Goal: Task Accomplishment & Management: Complete application form

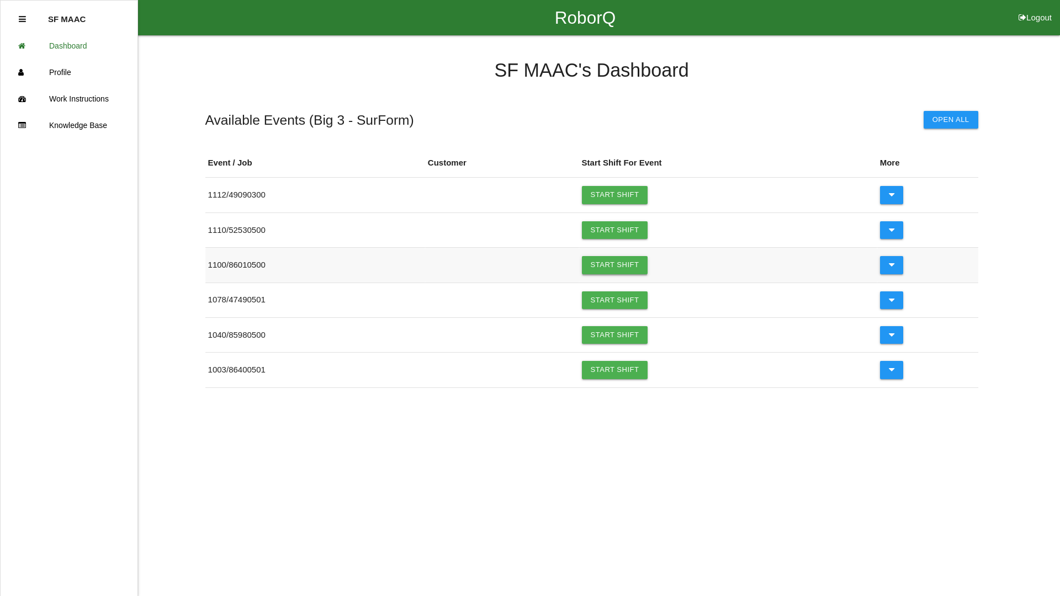
click at [630, 265] on link "Start Shift" at bounding box center [615, 265] width 66 height 18
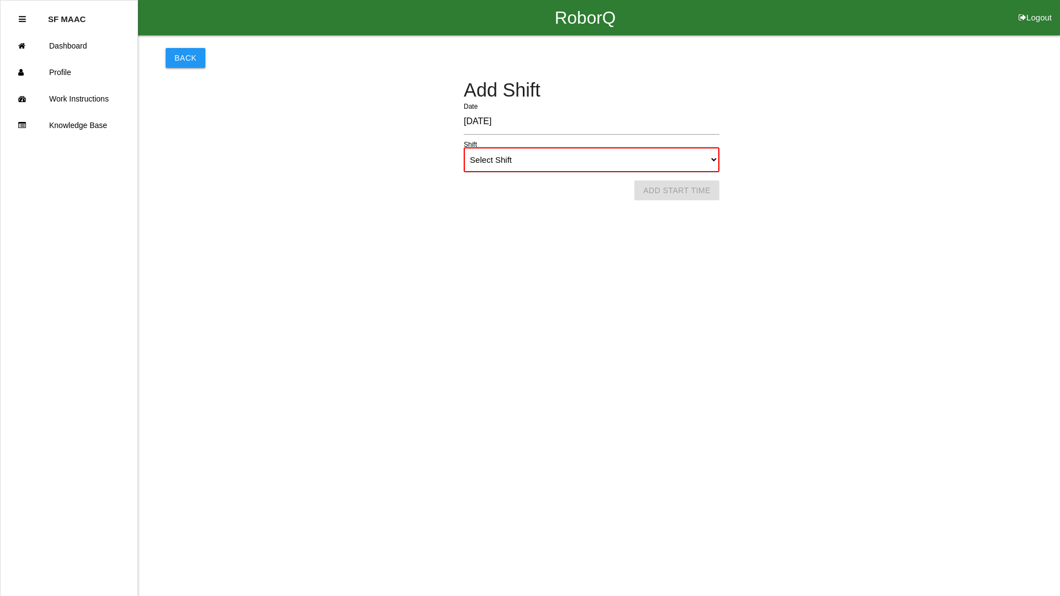
click at [587, 161] on select "Select Shift 1st Shift 2nd Shift 3rd Shift 4th Shift" at bounding box center [592, 159] width 256 height 25
select select "1"
click at [464, 147] on select "Select Shift 1st Shift 2nd Shift 3rd Shift 4th Shift" at bounding box center [592, 159] width 256 height 25
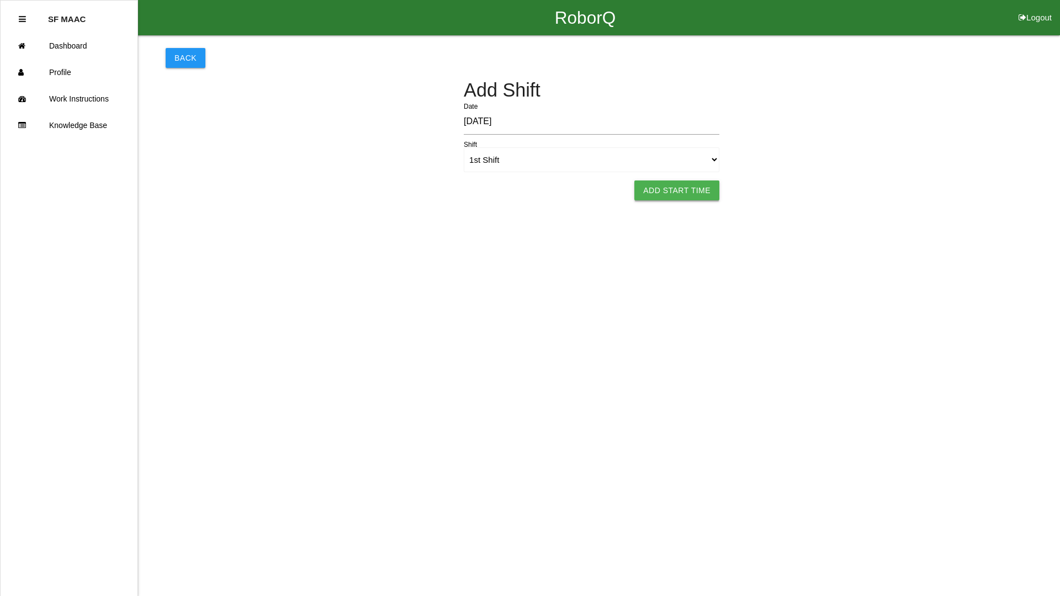
click at [685, 192] on button "Add Start Time" at bounding box center [676, 191] width 85 height 20
select select "9"
select select "51"
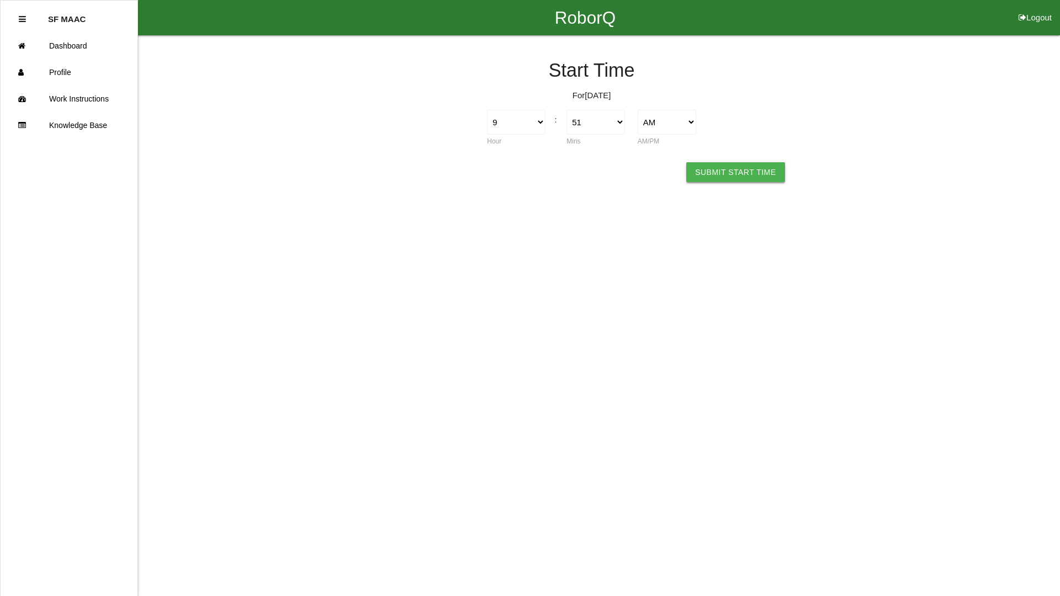
click at [738, 180] on button "Submit Start Time" at bounding box center [735, 172] width 98 height 20
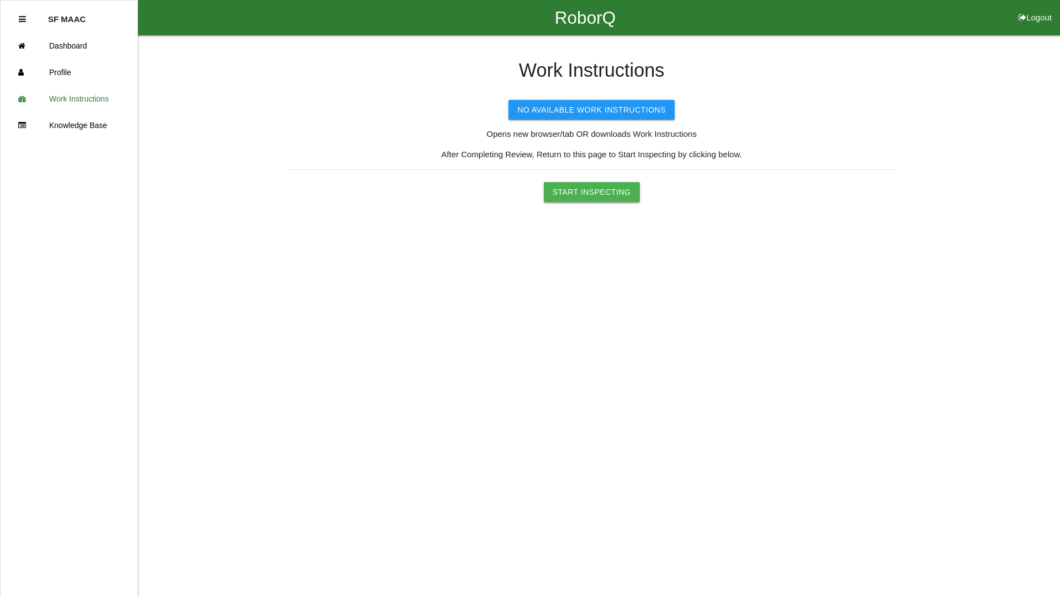
click at [573, 198] on button "Start Inspecting" at bounding box center [592, 192] width 96 height 20
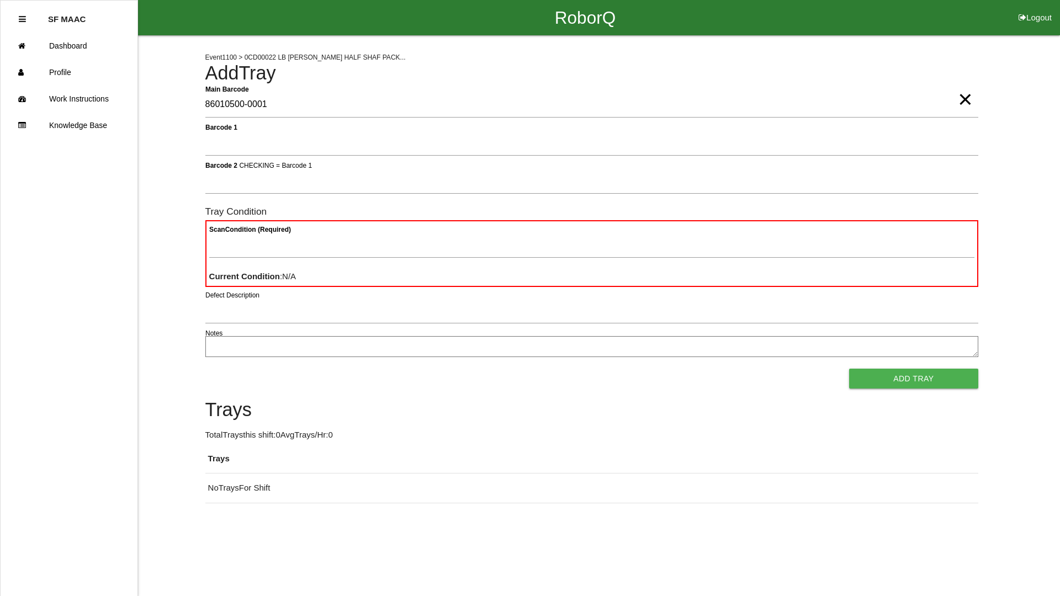
type Barcode "86010500-0001"
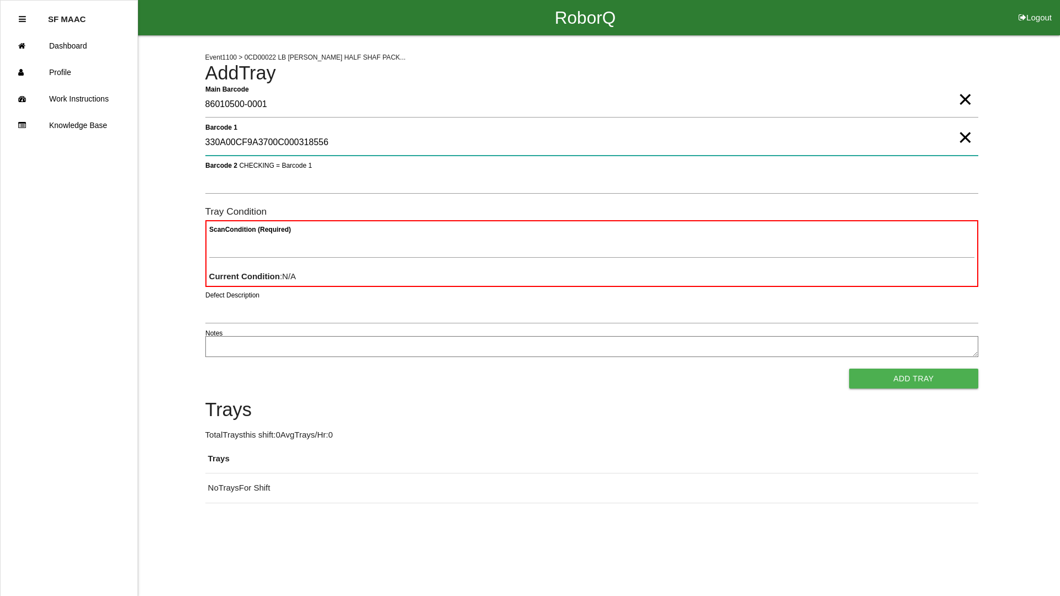
type 1 "330A00CF9A3700C000318556"
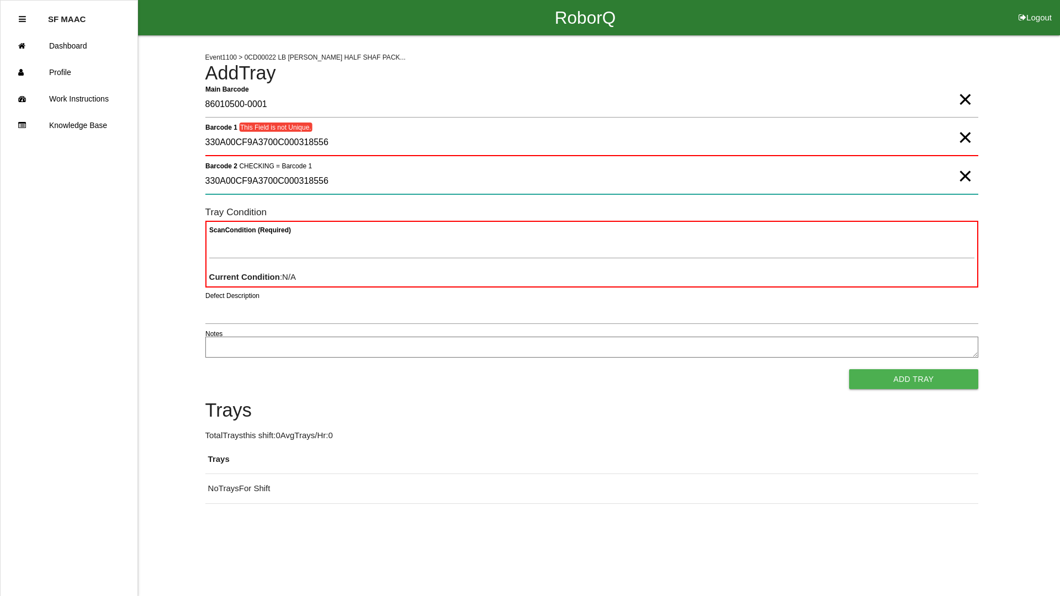
type 2 "330A00CF9A3700C000318556"
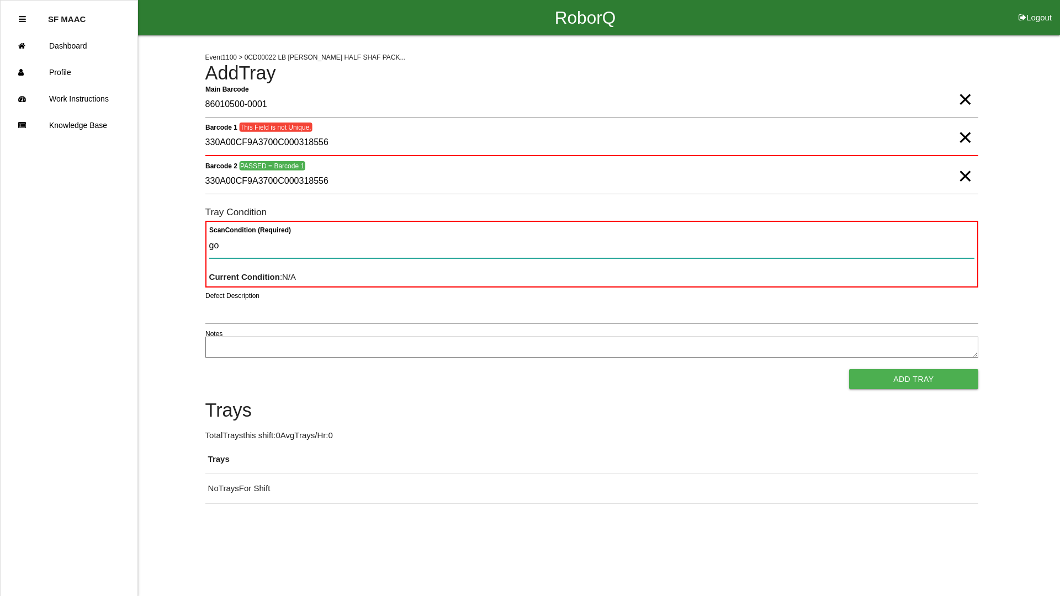
type Condition "goo"
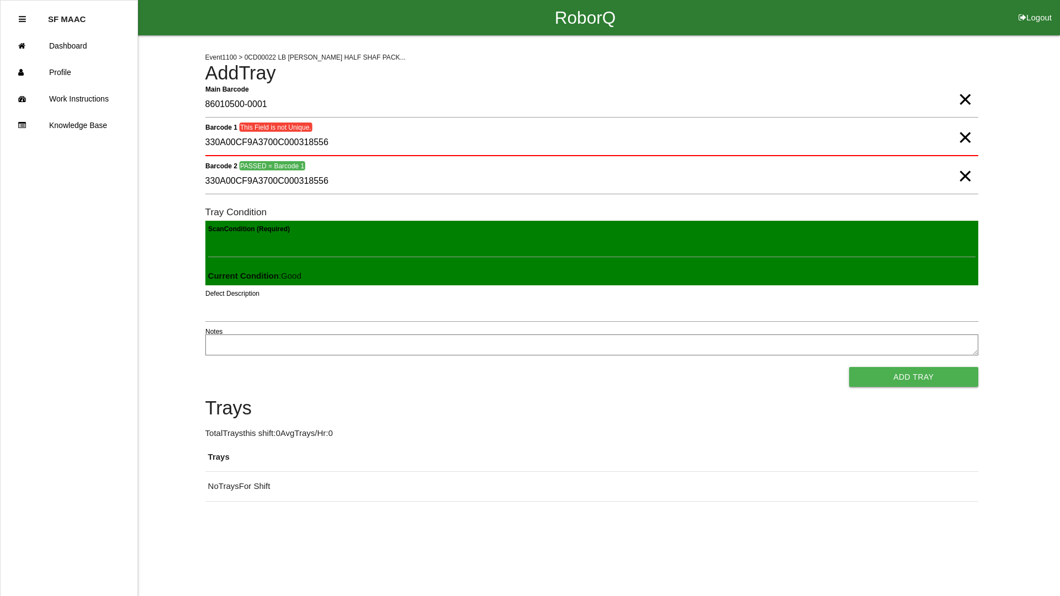
click at [849, 367] on button "Add Tray" at bounding box center [913, 377] width 129 height 20
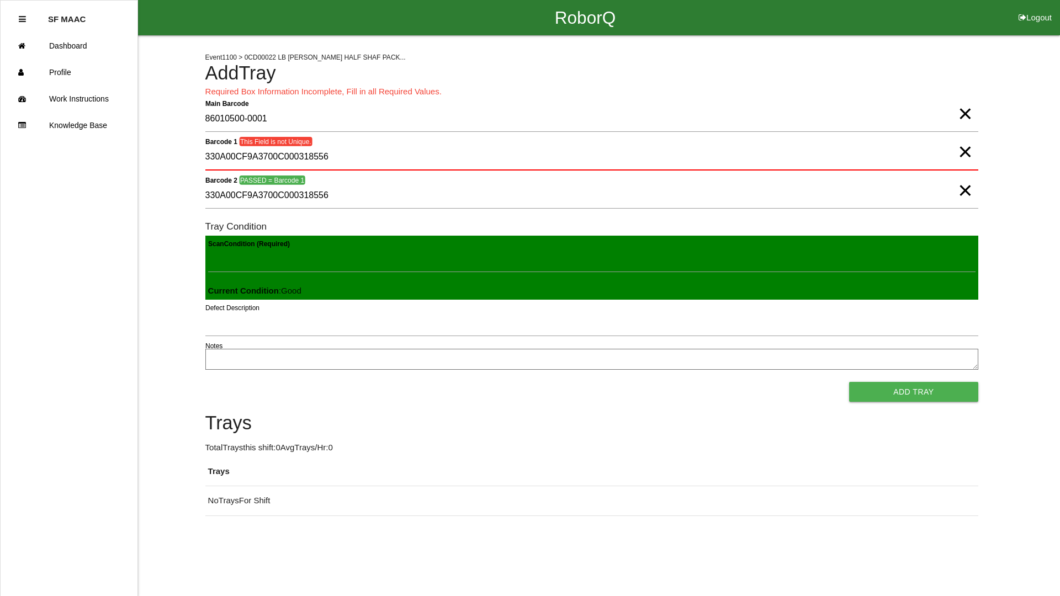
click at [963, 152] on span "×" at bounding box center [965, 141] width 14 height 22
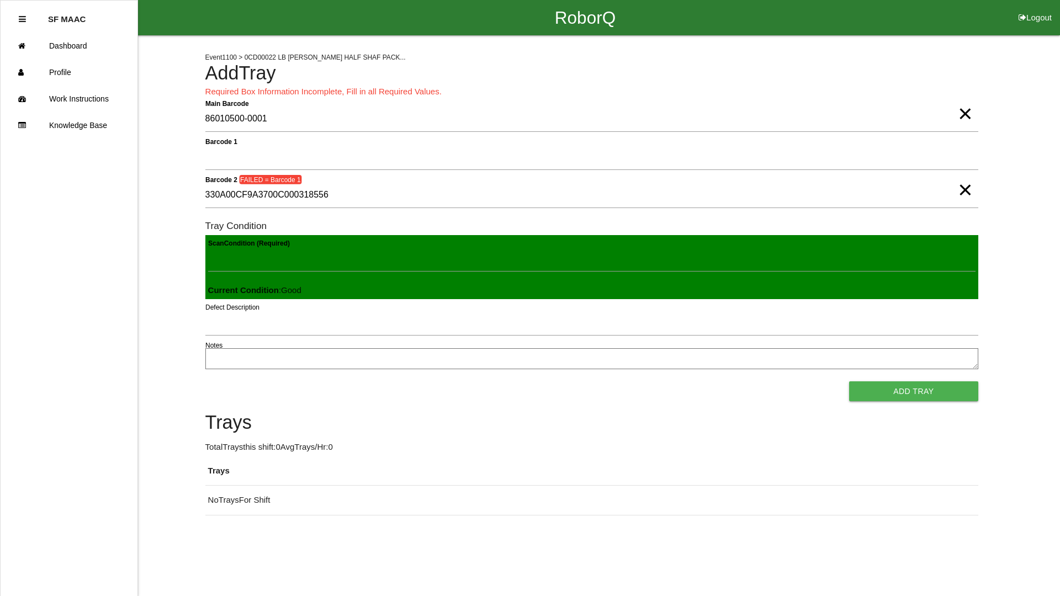
click at [960, 190] on span "×" at bounding box center [965, 179] width 14 height 22
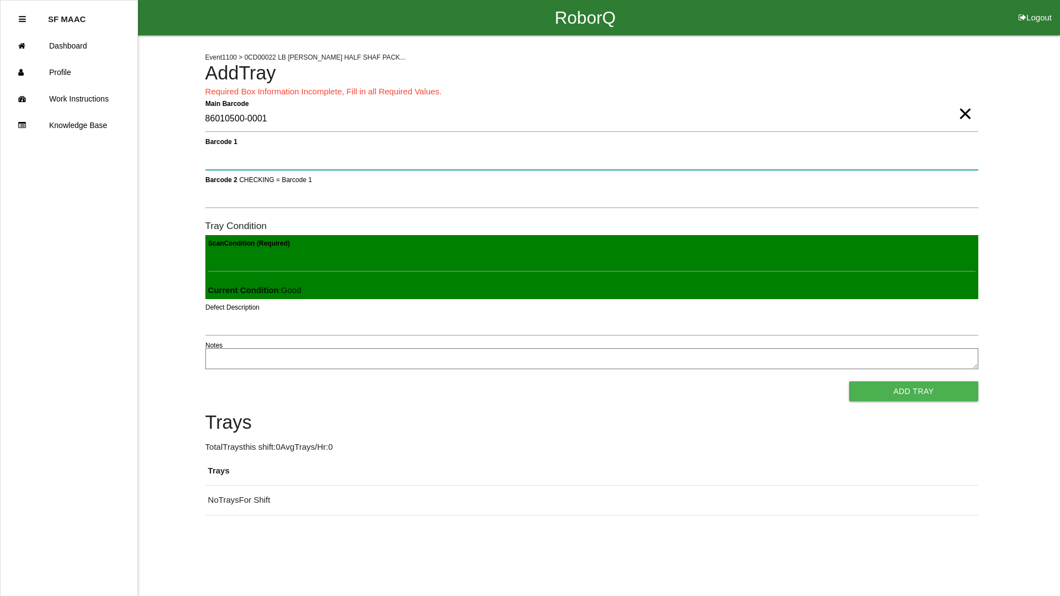
click at [918, 165] on 1 "Barcode 1" at bounding box center [591, 157] width 773 height 25
type 1 "330A00CF9A3700C000318556"
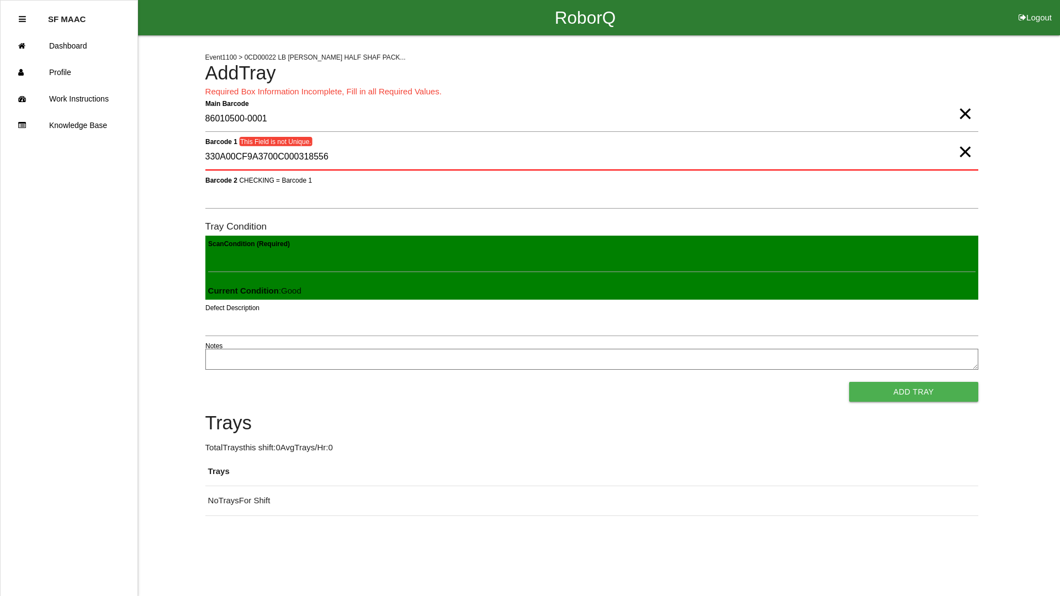
click at [966, 152] on span "×" at bounding box center [965, 141] width 14 height 22
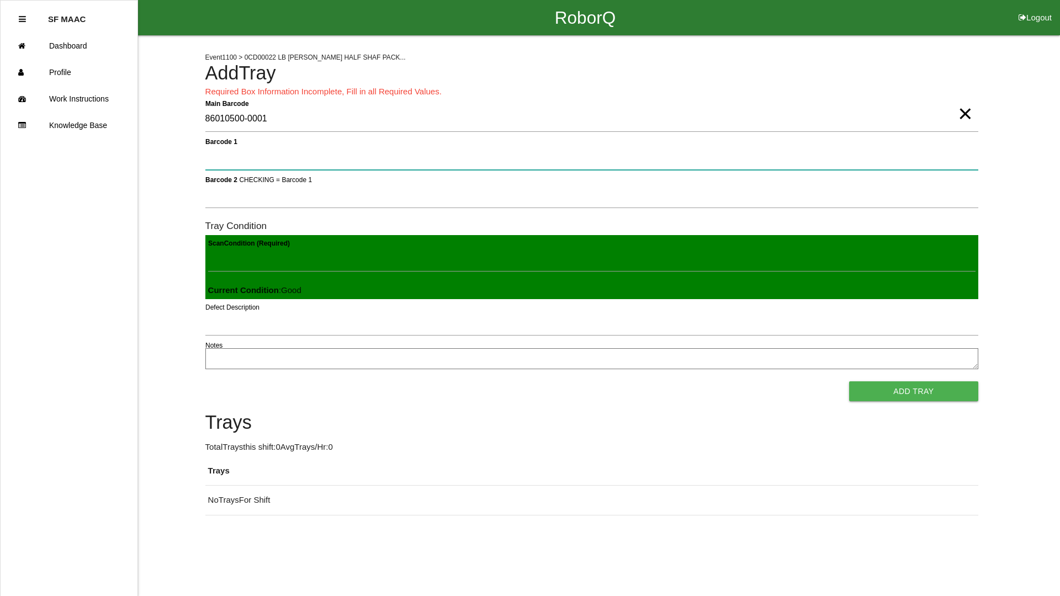
click at [950, 161] on 1 "Barcode 1" at bounding box center [591, 157] width 773 height 25
type 1 "330A00CF9A3700C000318555"
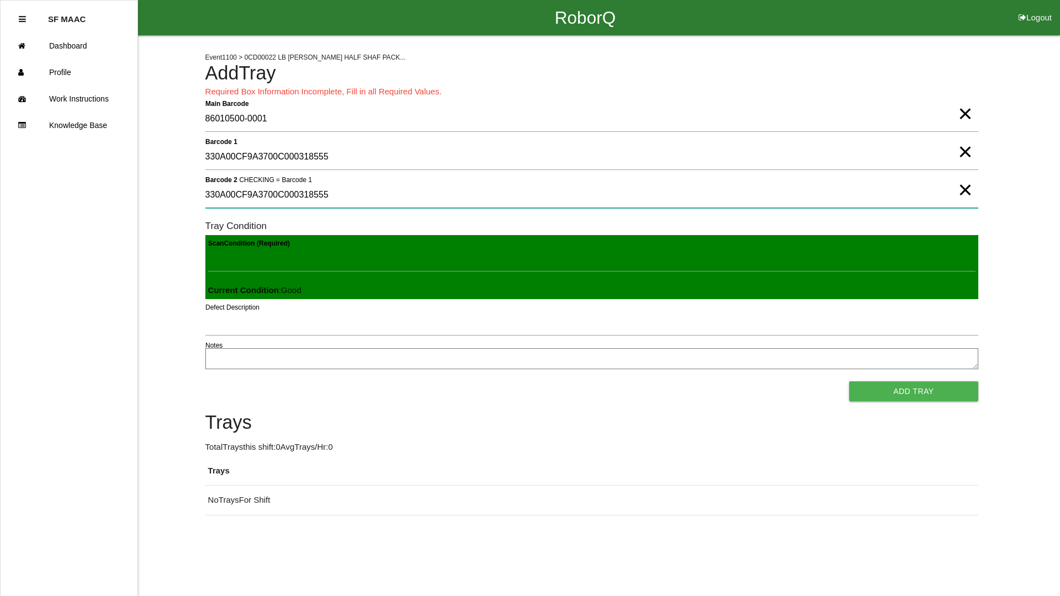
type 2 "330A00CF9A3700C000318555"
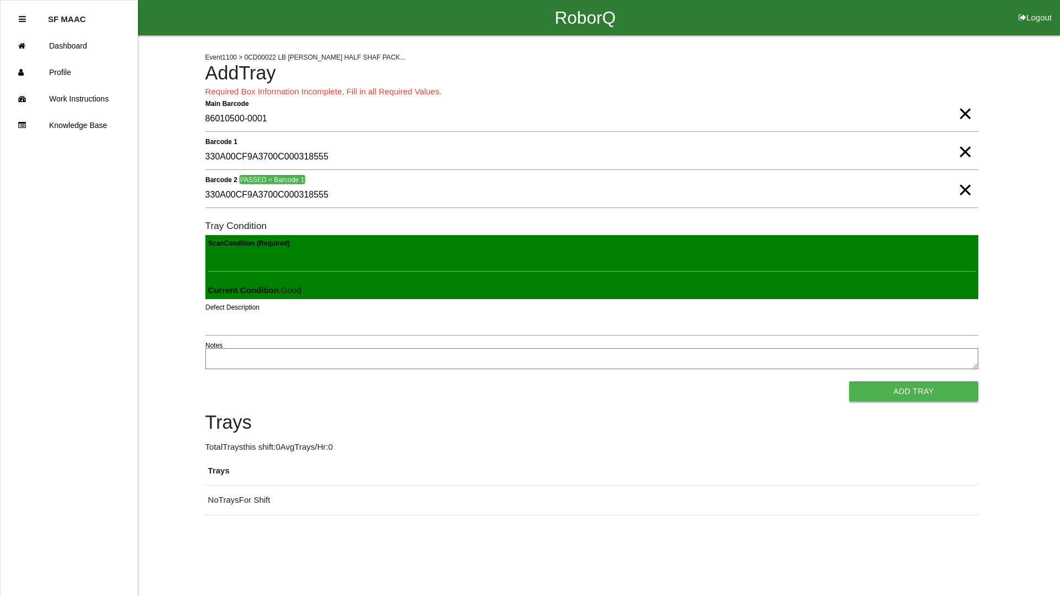
click at [910, 395] on button "Add Tray" at bounding box center [913, 391] width 129 height 20
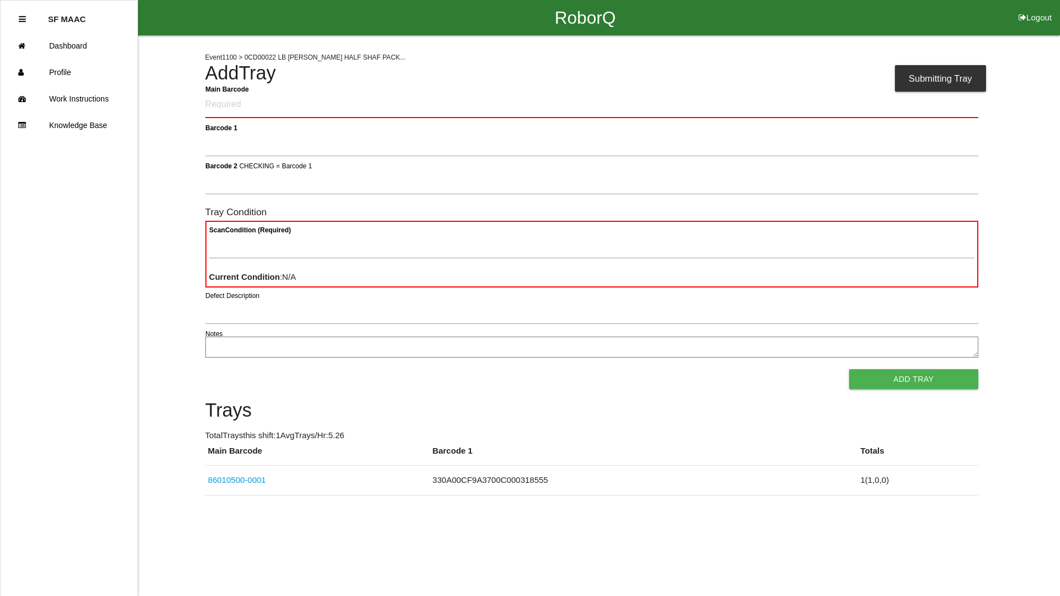
click at [228, 109] on Barcode "Main Barcode" at bounding box center [591, 105] width 773 height 26
click at [314, 466] on td "86010500-0001" at bounding box center [317, 481] width 225 height 30
click at [321, 485] on td "86010500-0001" at bounding box center [317, 481] width 225 height 30
click at [371, 104] on Barcode "Main Barcode" at bounding box center [591, 105] width 773 height 26
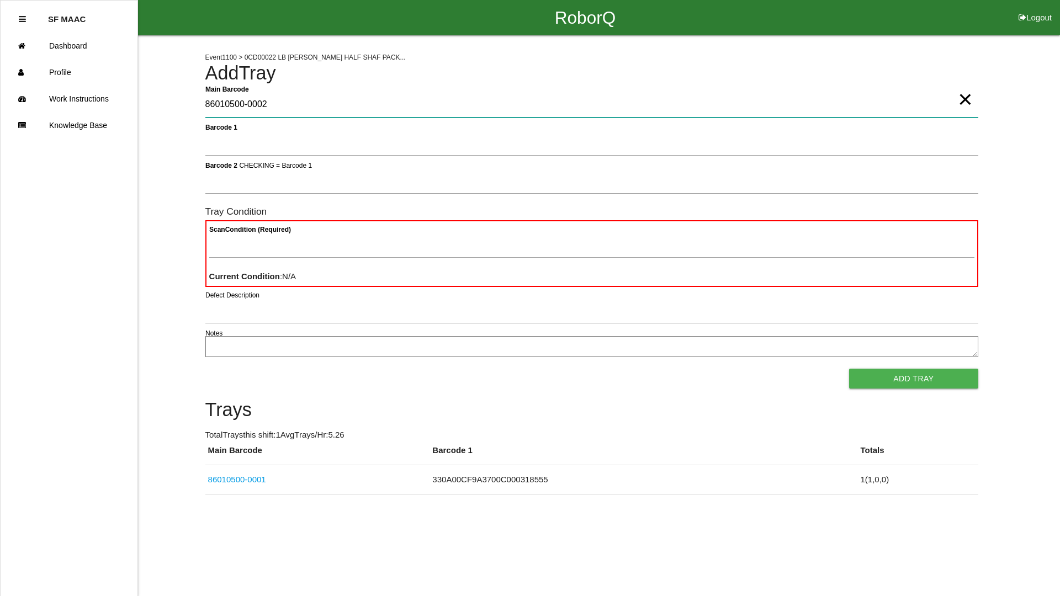
type Barcode "86010500-0002"
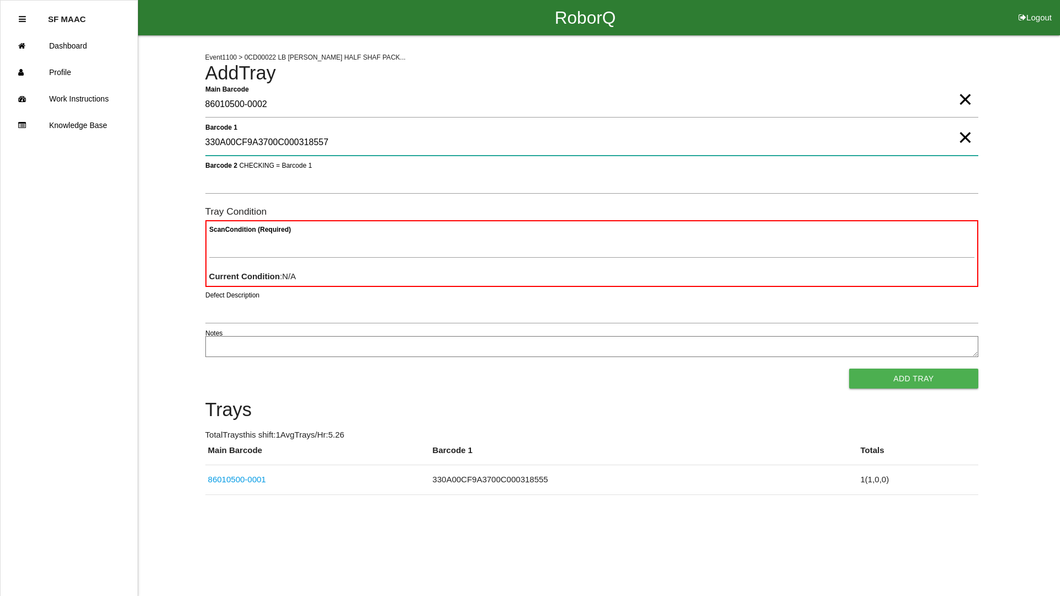
type 1 "330A00CF9A3700C000318557"
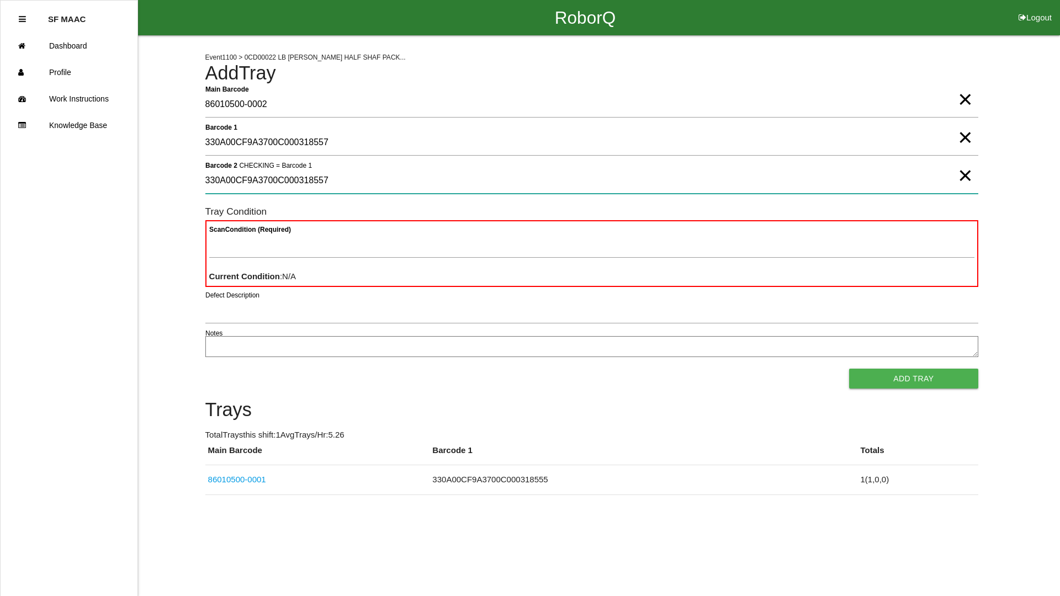
type 2 "330A00CF9A3700C000318557"
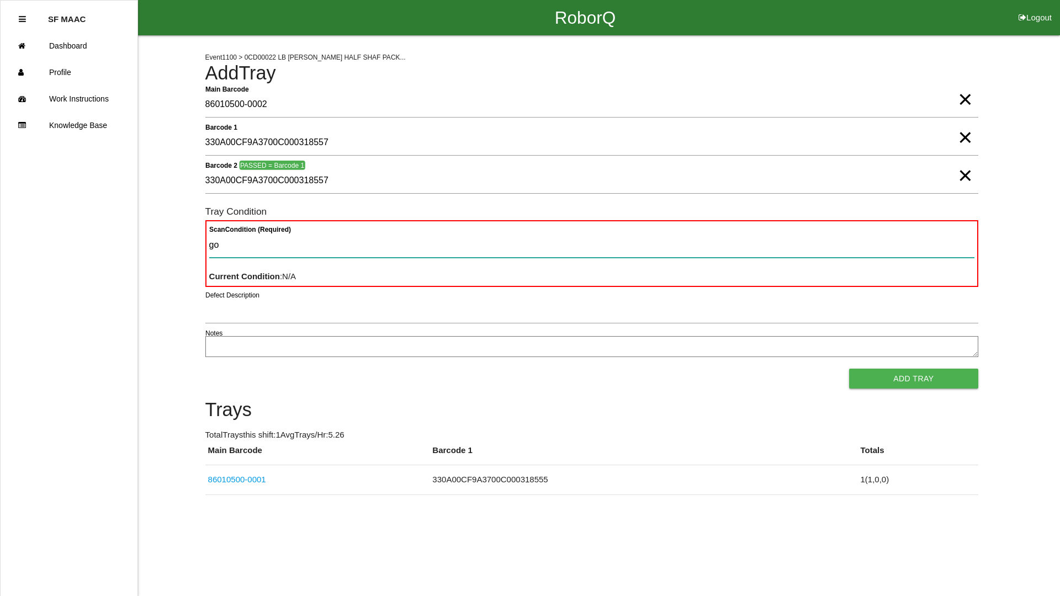
type Condition "goo"
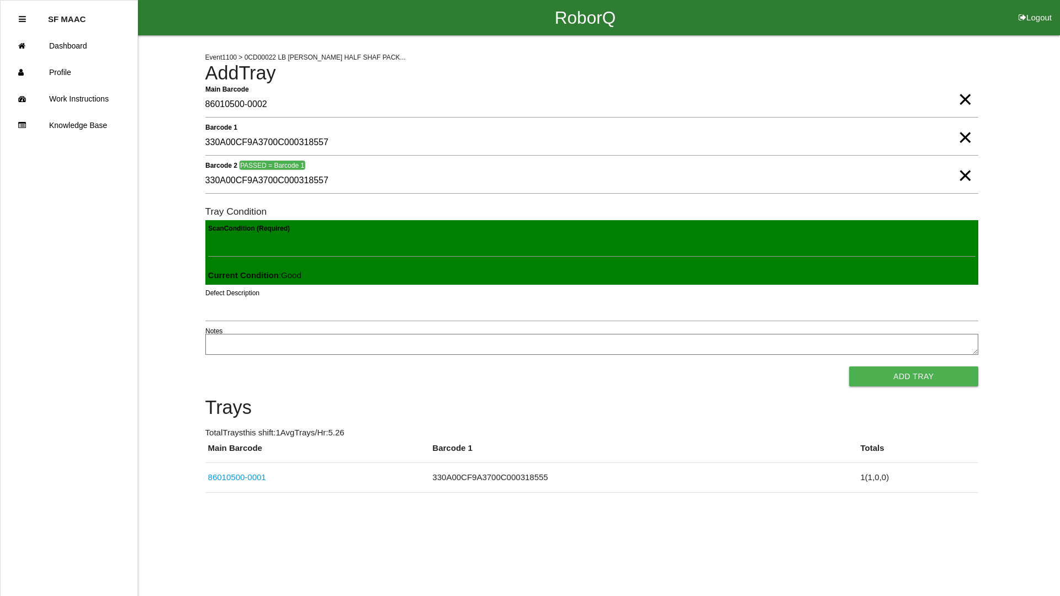
click at [849, 367] on button "Add Tray" at bounding box center [913, 377] width 129 height 20
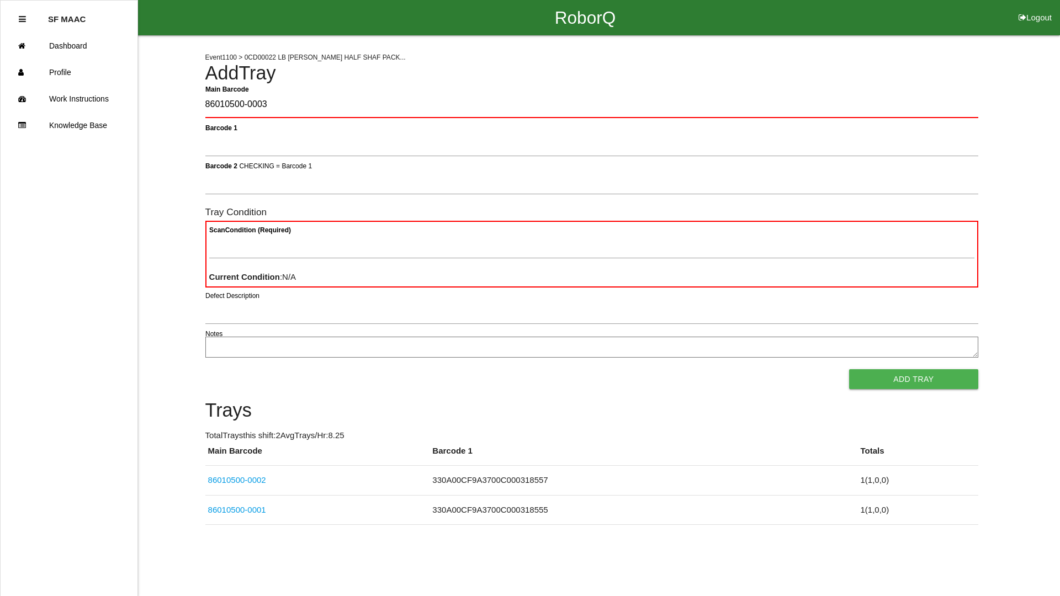
type Barcode "86010500-0003"
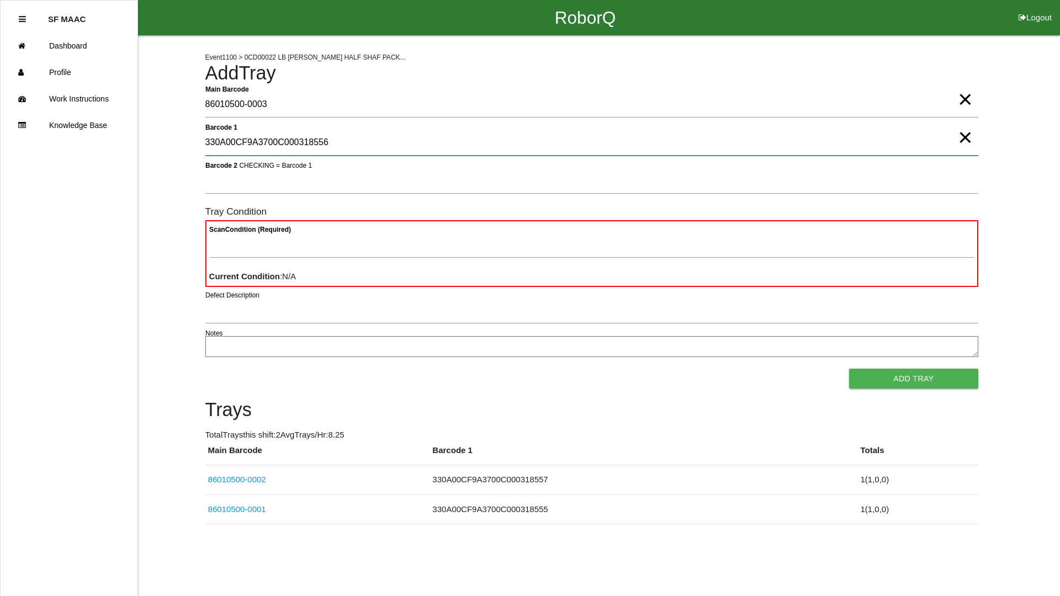
type 1 "330A00CF9A3700C000318556"
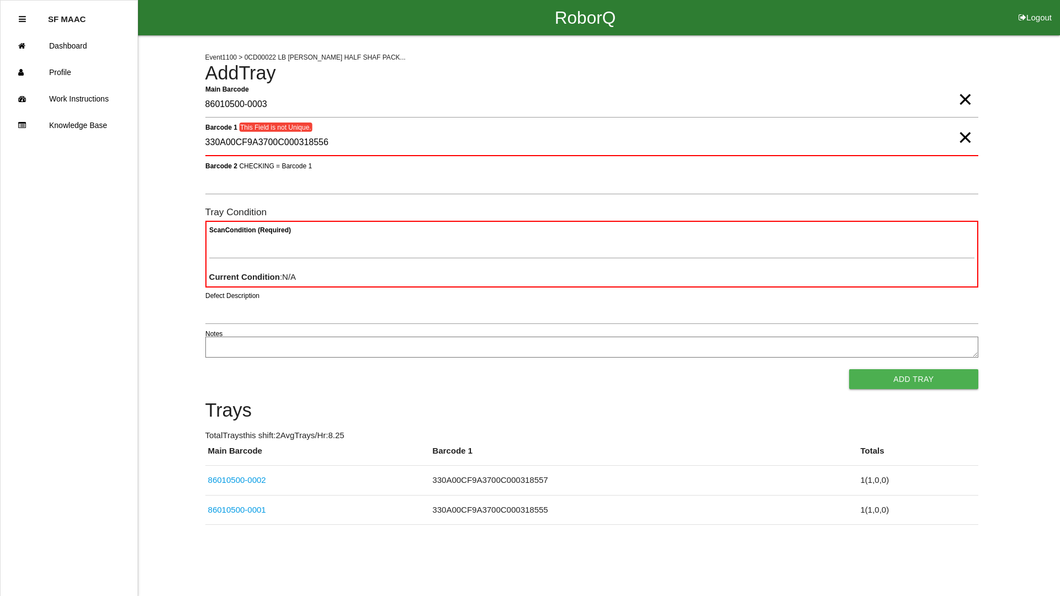
click at [958, 137] on span "×" at bounding box center [965, 126] width 14 height 22
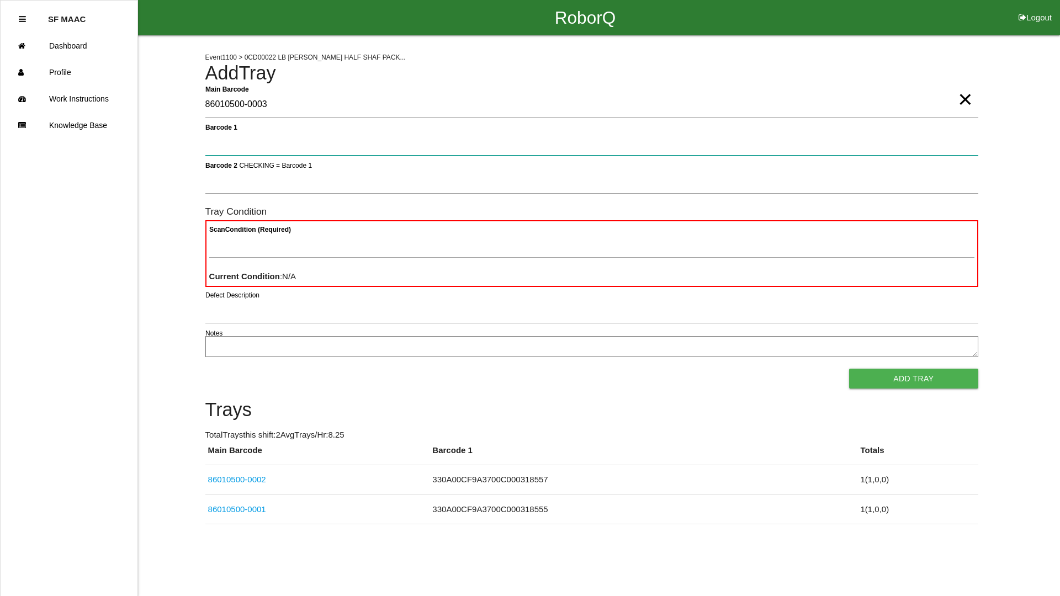
click at [903, 150] on 1 "Barcode 1" at bounding box center [591, 142] width 773 height 25
type 1 "86010500-0003"
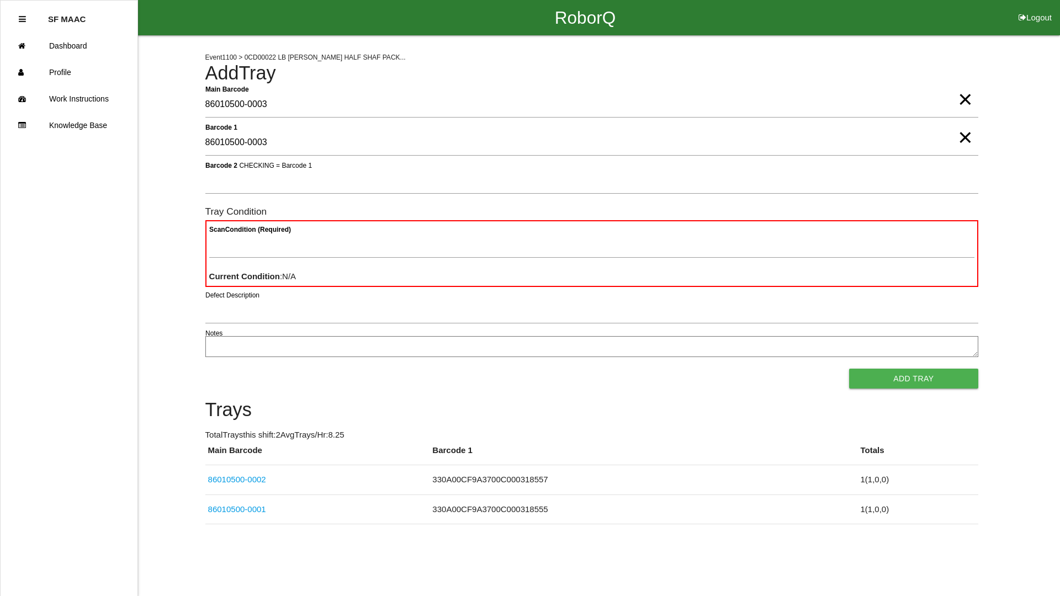
click at [971, 137] on span "×" at bounding box center [965, 126] width 14 height 22
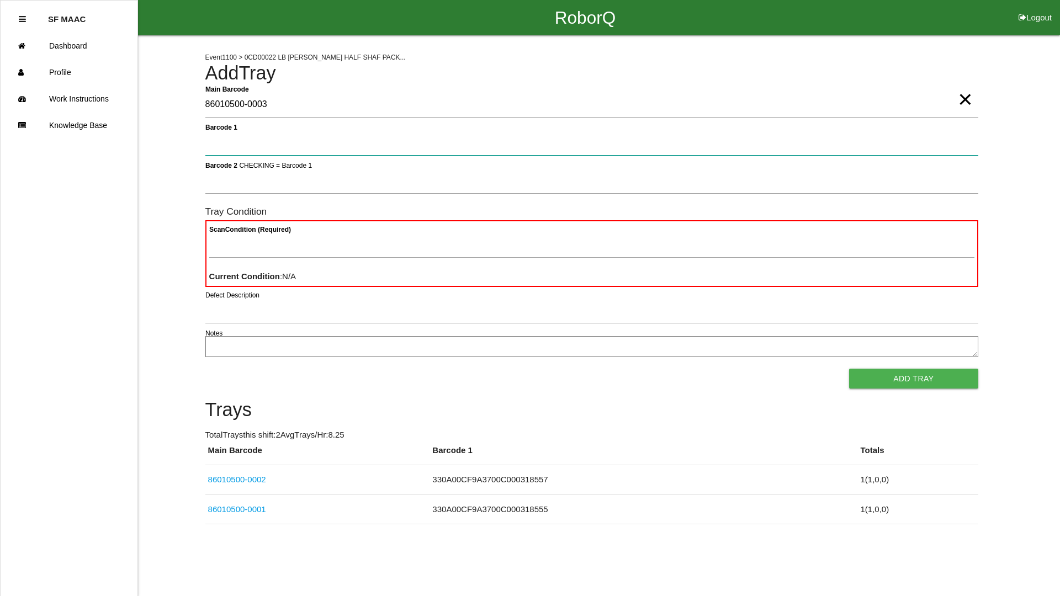
click at [773, 145] on 1 "Barcode 1" at bounding box center [591, 142] width 773 height 25
type 1 "330A00CF9A3700C000318556"
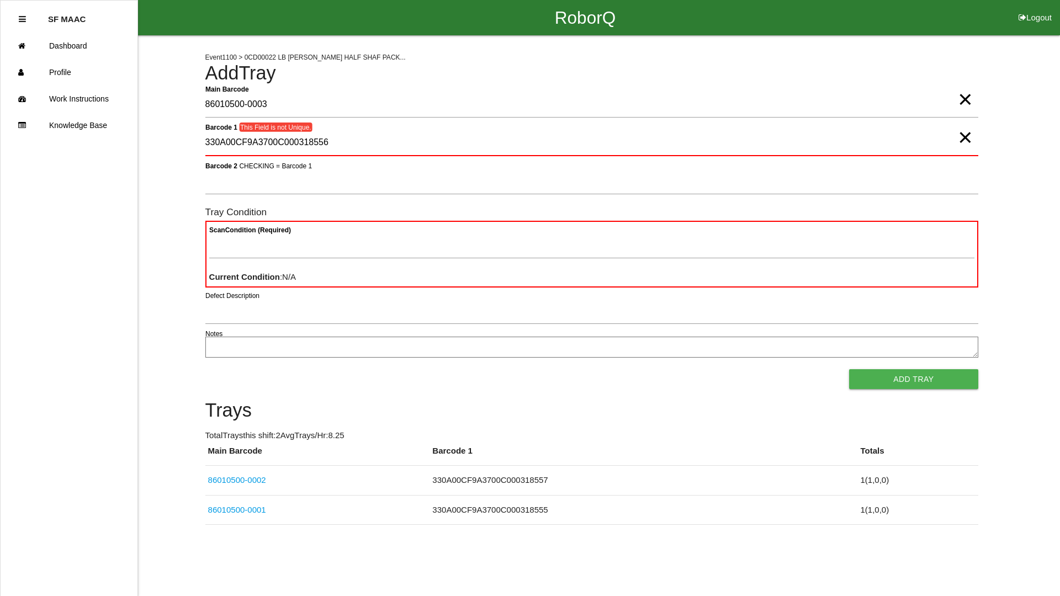
click at [963, 137] on span "×" at bounding box center [965, 126] width 14 height 22
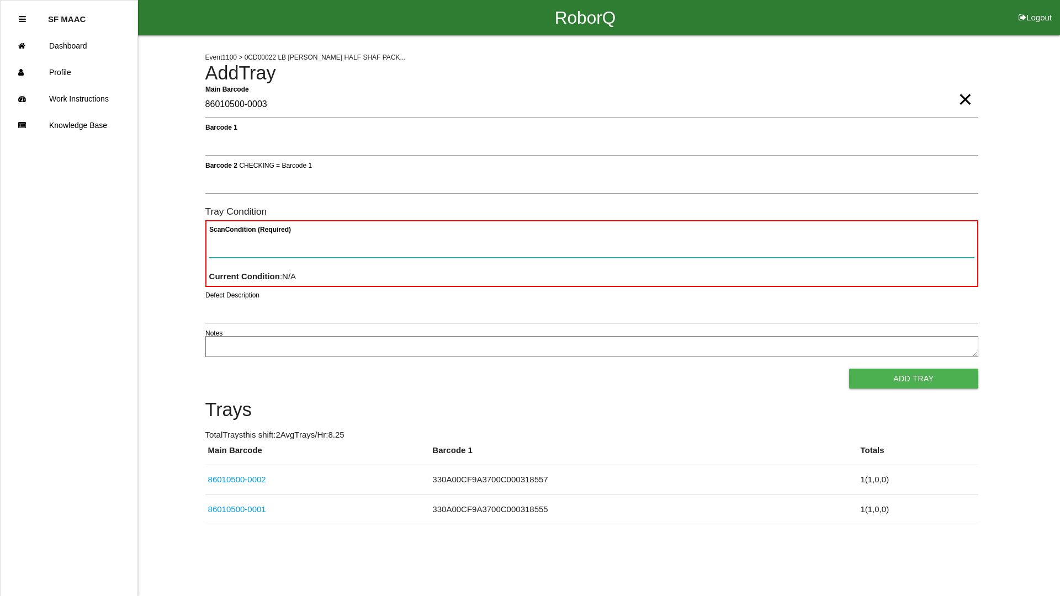
click at [253, 241] on Condition "Scan Condition (Required)" at bounding box center [591, 244] width 765 height 25
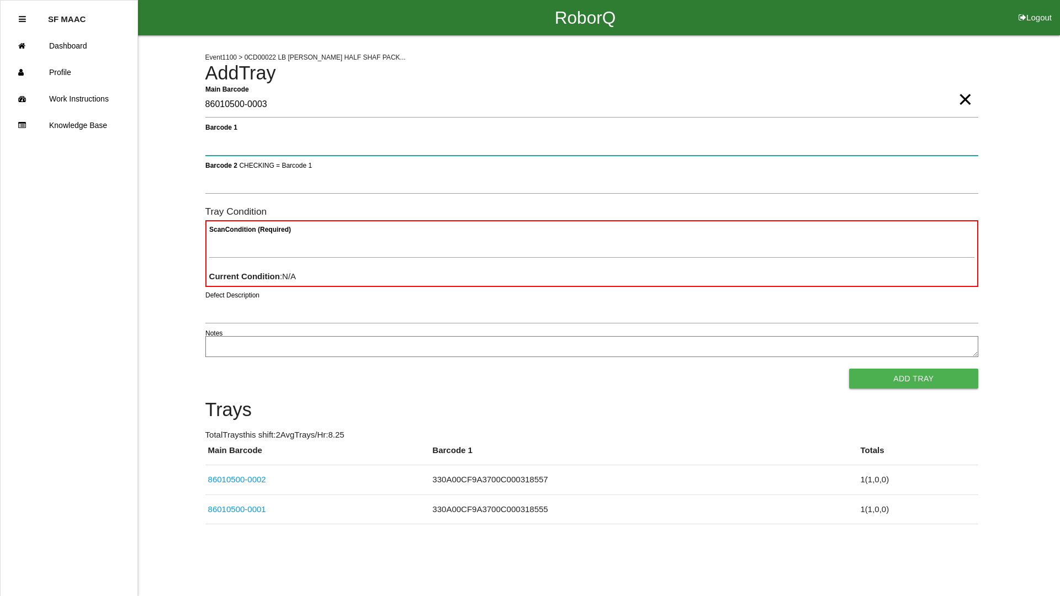
click at [475, 145] on 1 "Barcode 1" at bounding box center [591, 142] width 773 height 25
type 1 "330A00CF9A3700C000318558"
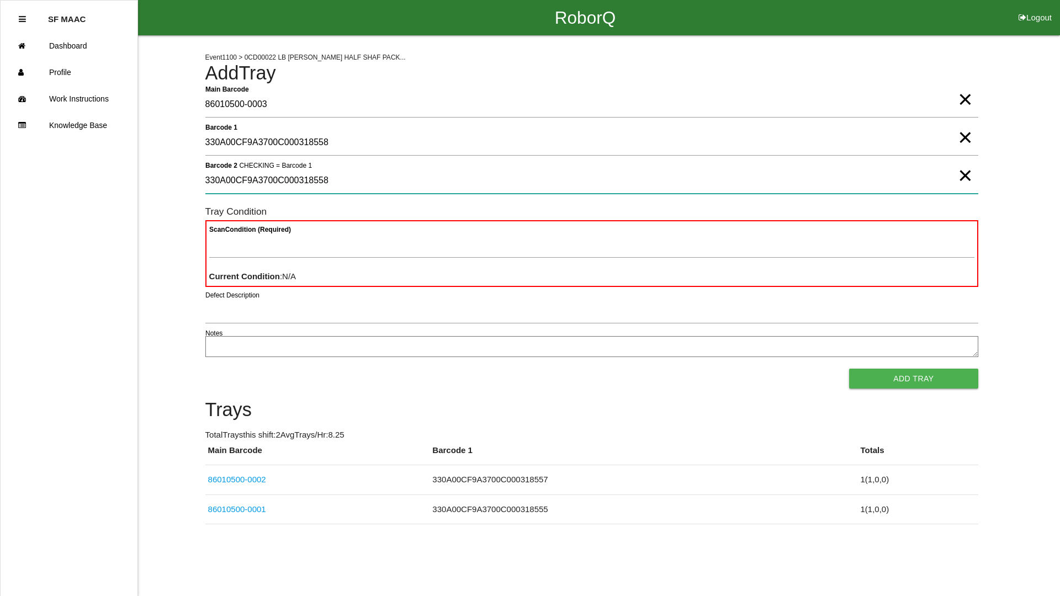
type 2 "330A00CF9A3700C000318558"
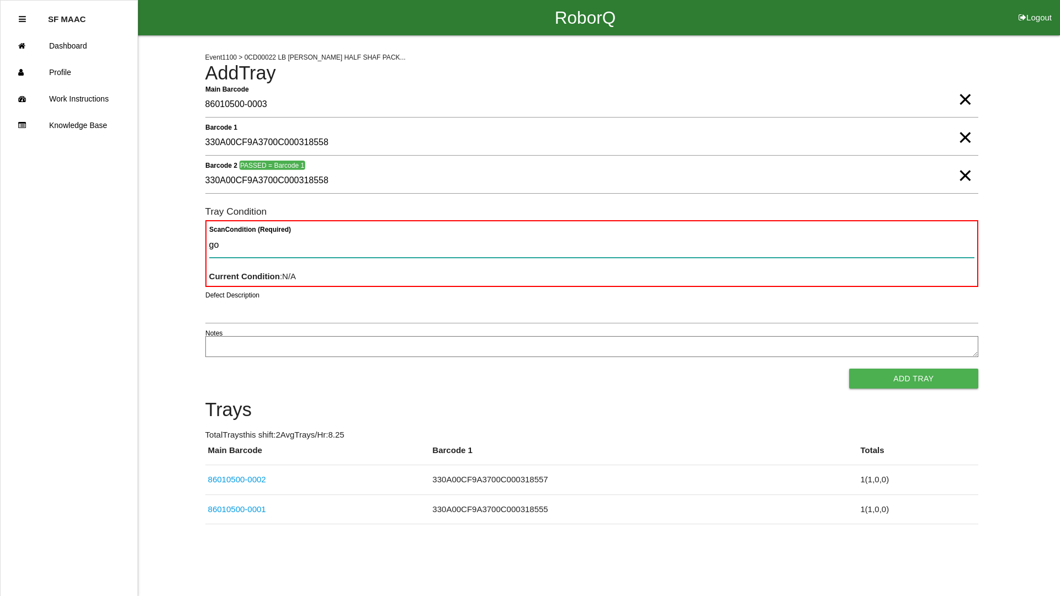
type Condition "goo"
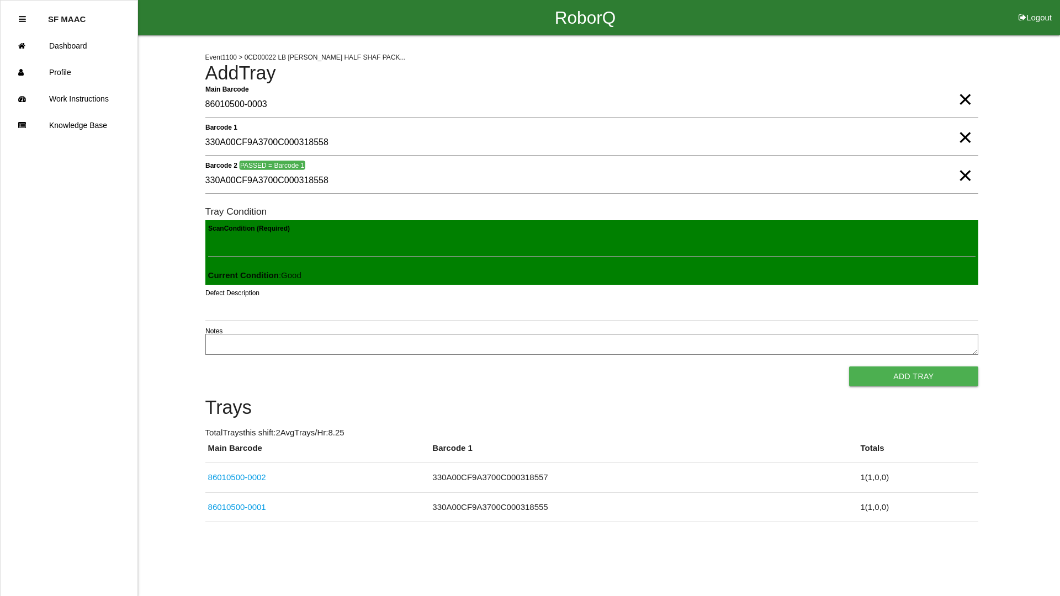
click at [849, 367] on button "Add Tray" at bounding box center [913, 377] width 129 height 20
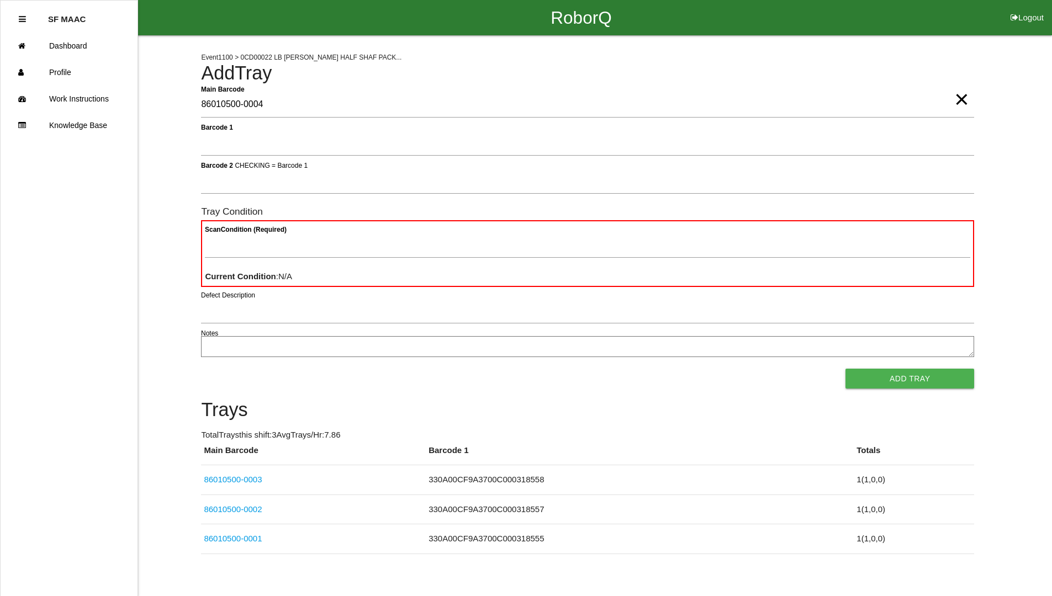
type Barcode "86010500-0004"
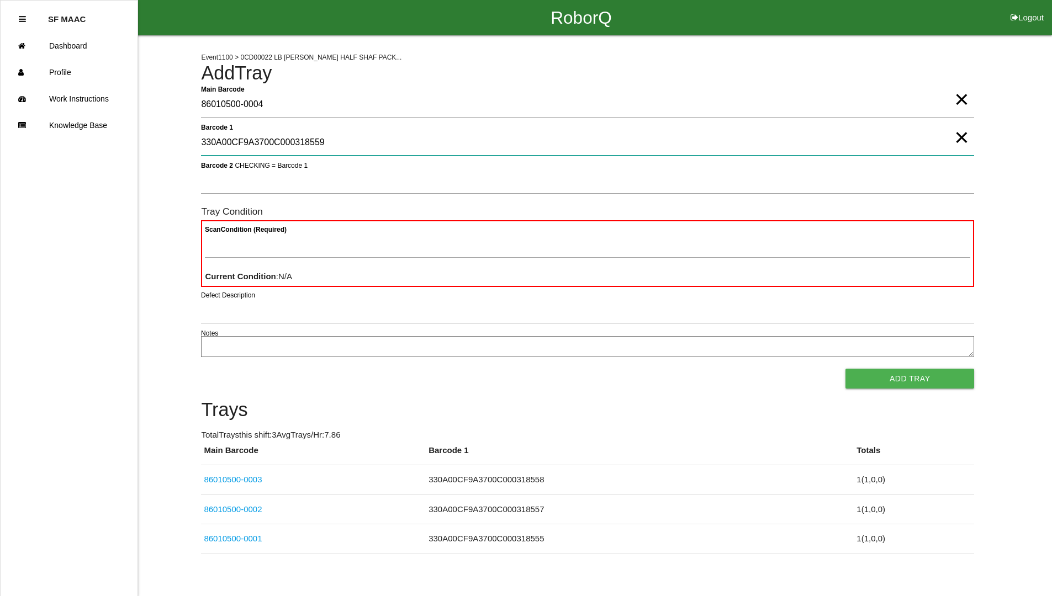
type 1 "330A00CF9A3700C000318559"
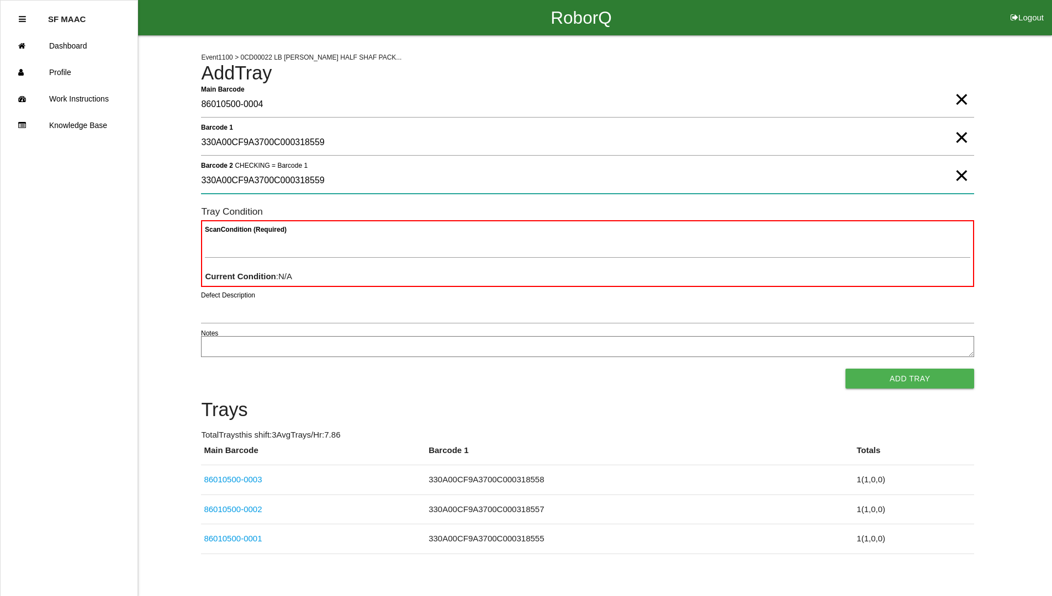
type 2 "330A00CF9A3700C000318559"
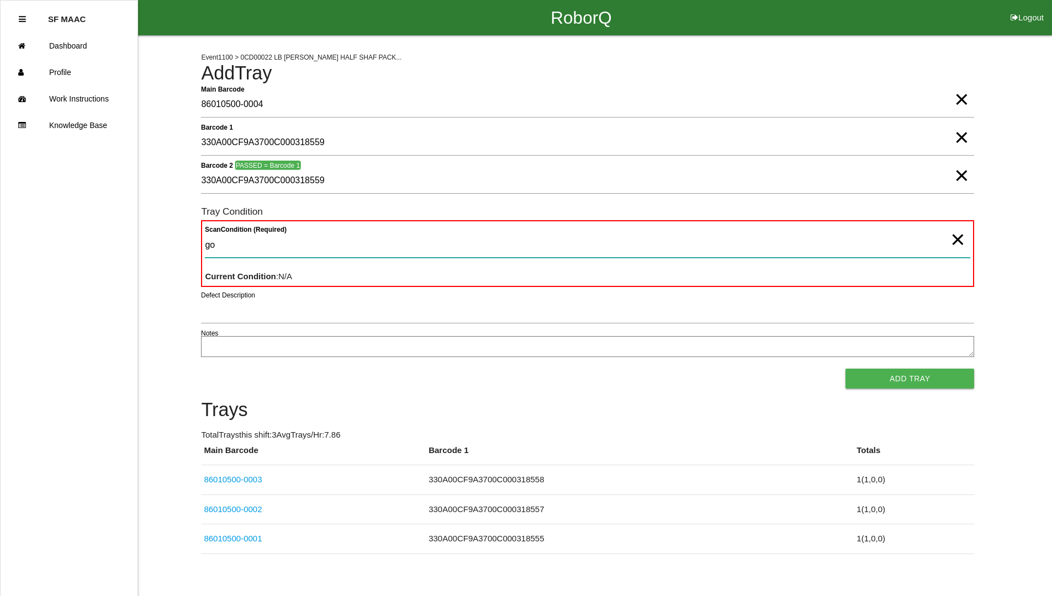
type Condition "goo"
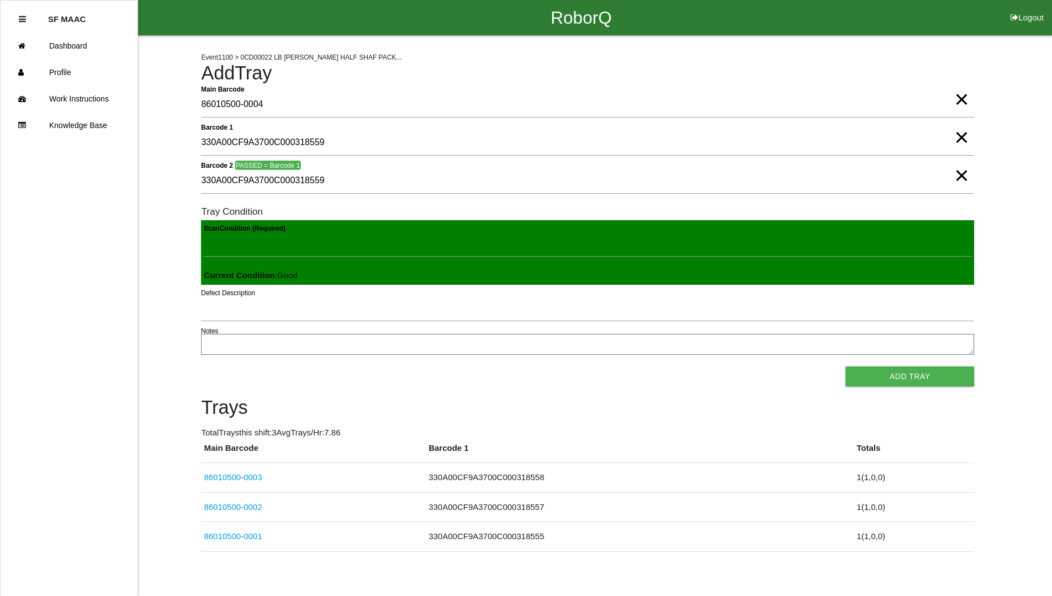
click at [845, 367] on button "Add Tray" at bounding box center [909, 377] width 129 height 20
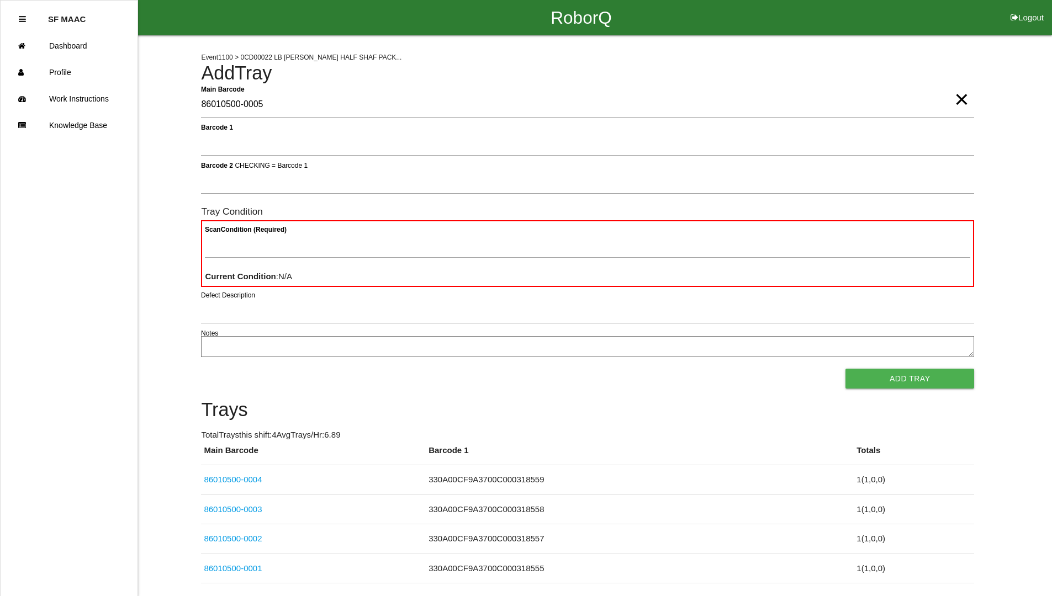
type Barcode "86010500-0005"
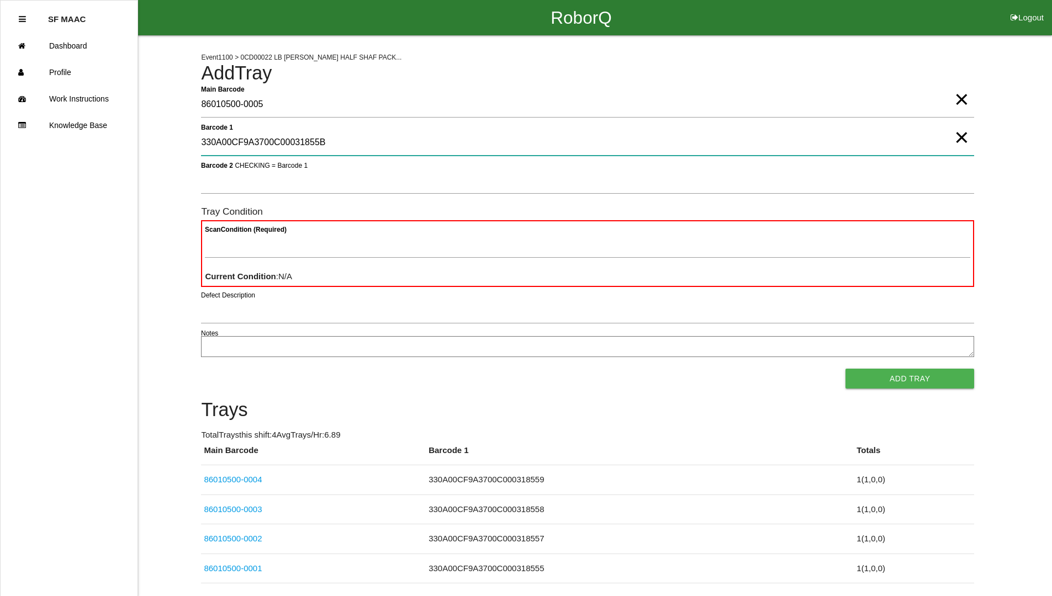
type 1 "330A00CF9A3700C00031855B"
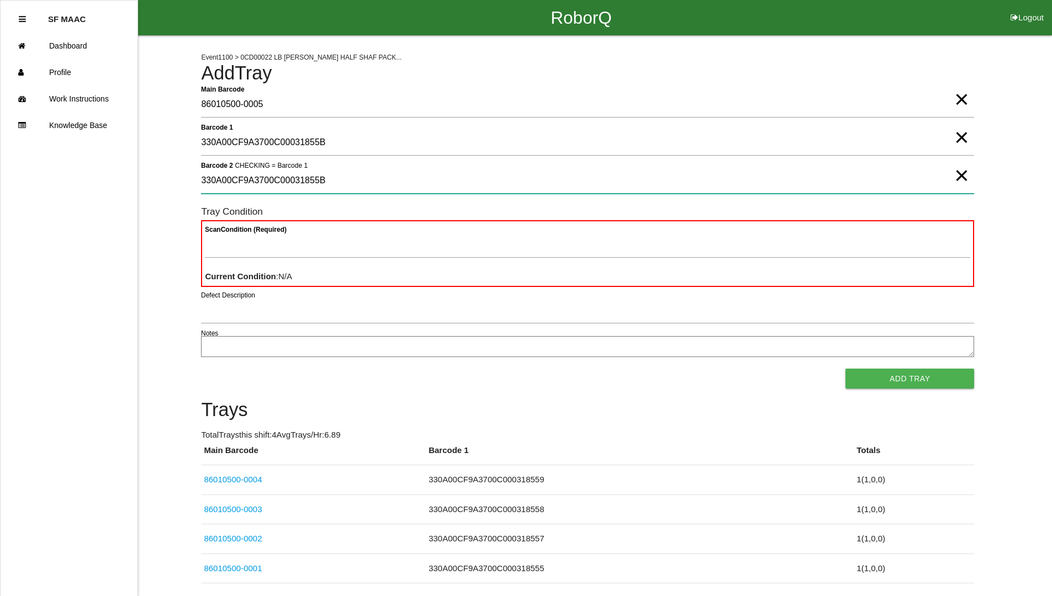
type 2 "330A00CF9A3700C00031855B"
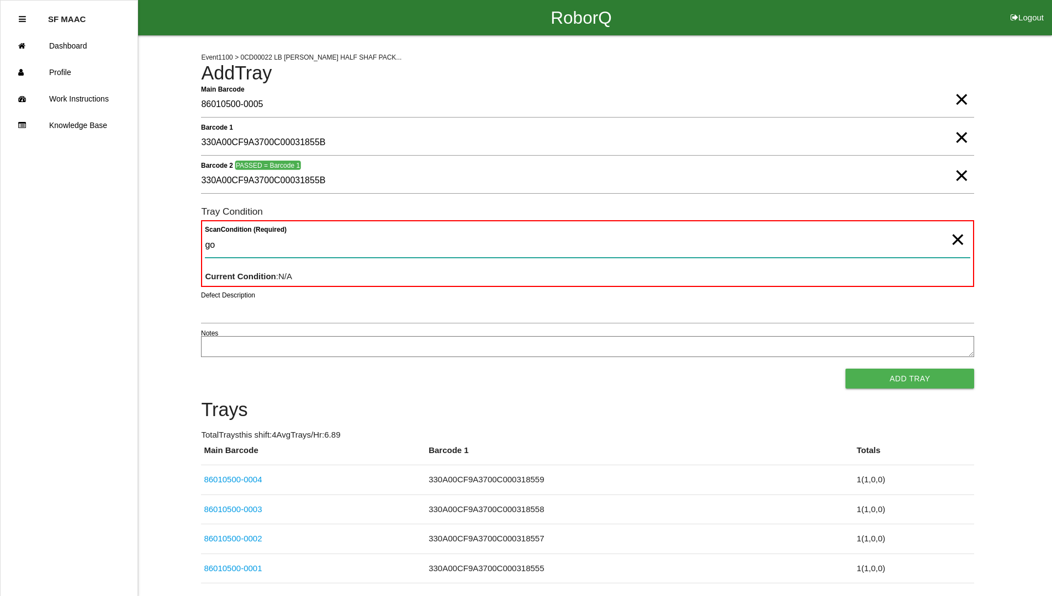
type Condition "goo"
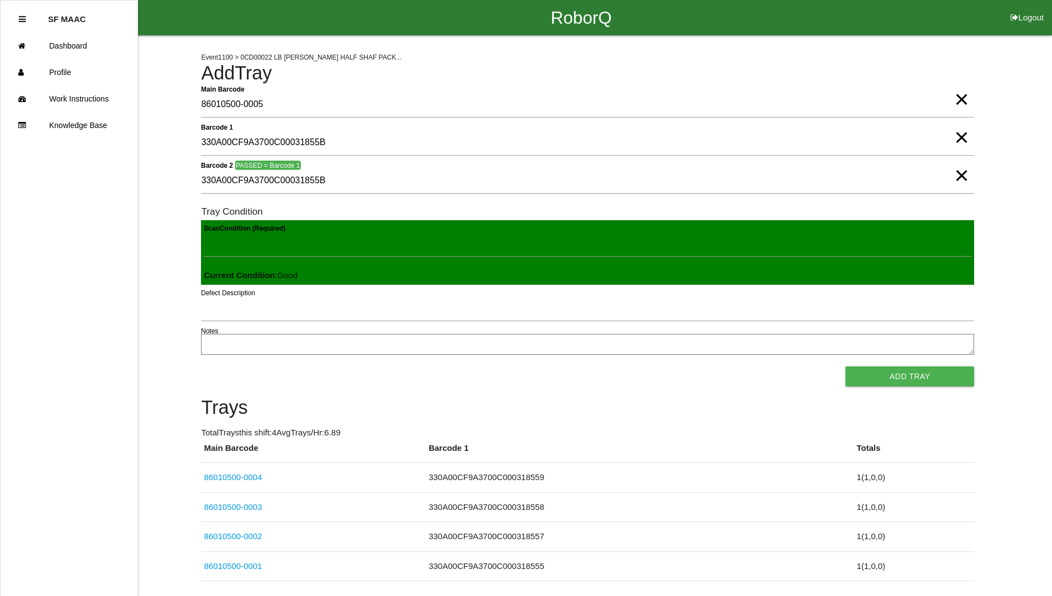
click at [845, 367] on button "Add Tray" at bounding box center [909, 377] width 129 height 20
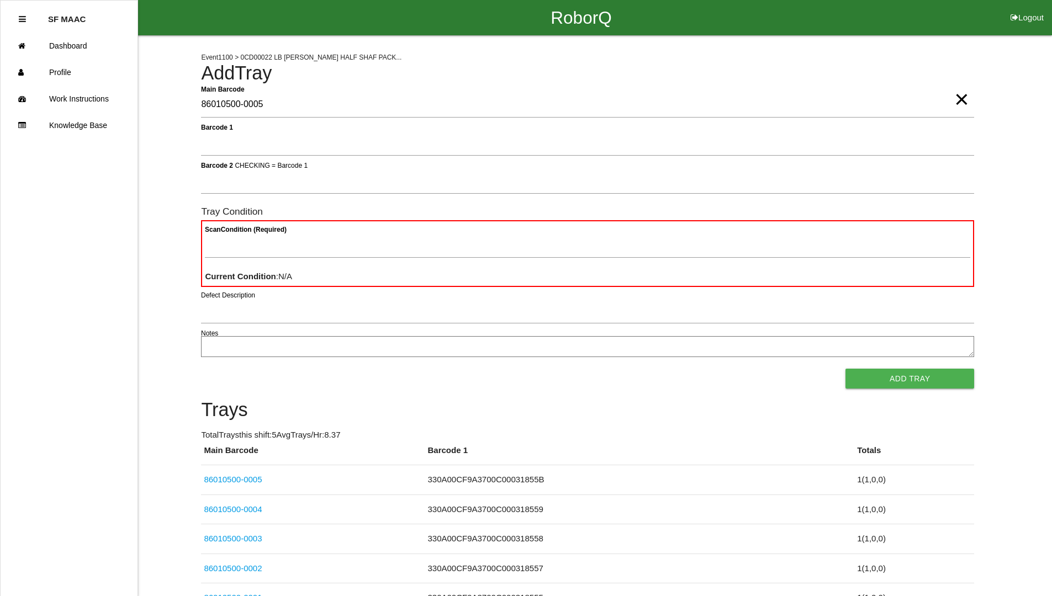
type Barcode "86010500-0005"
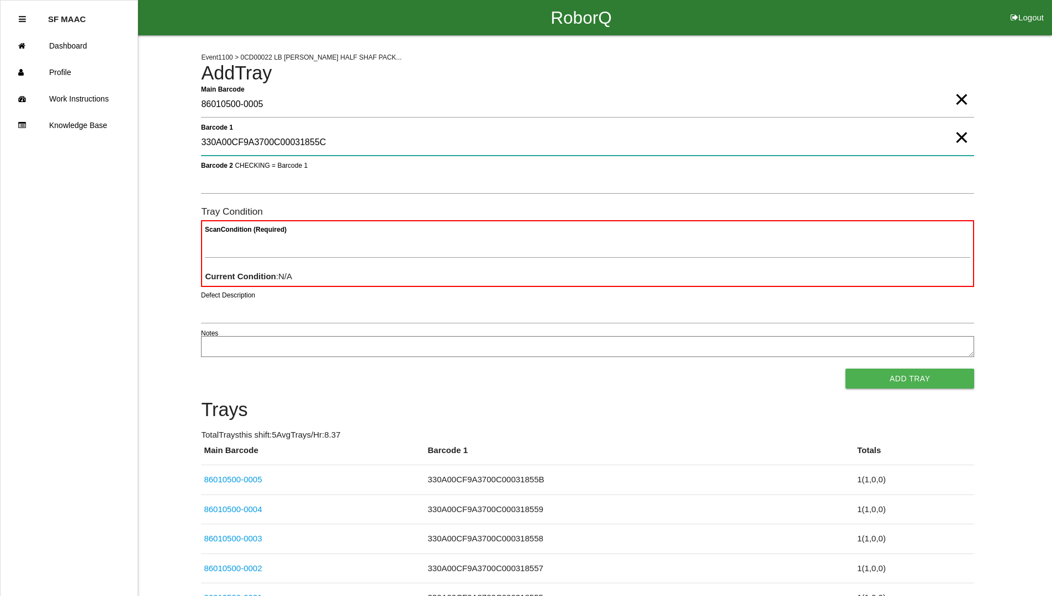
type 1 "330A00CF9A3700C00031855C"
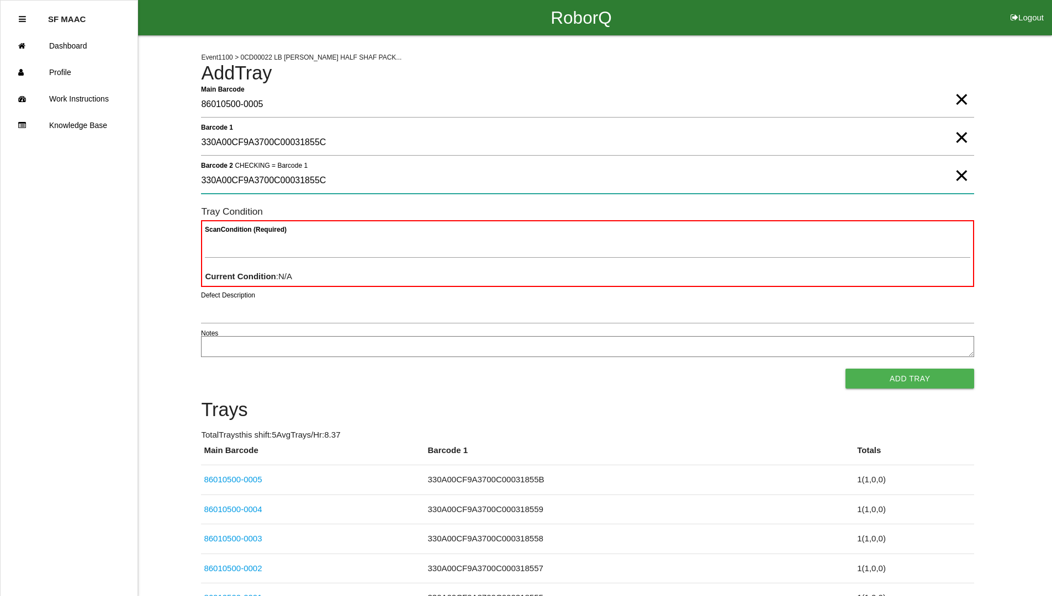
type 2 "330A00CF9A3700C00031855C"
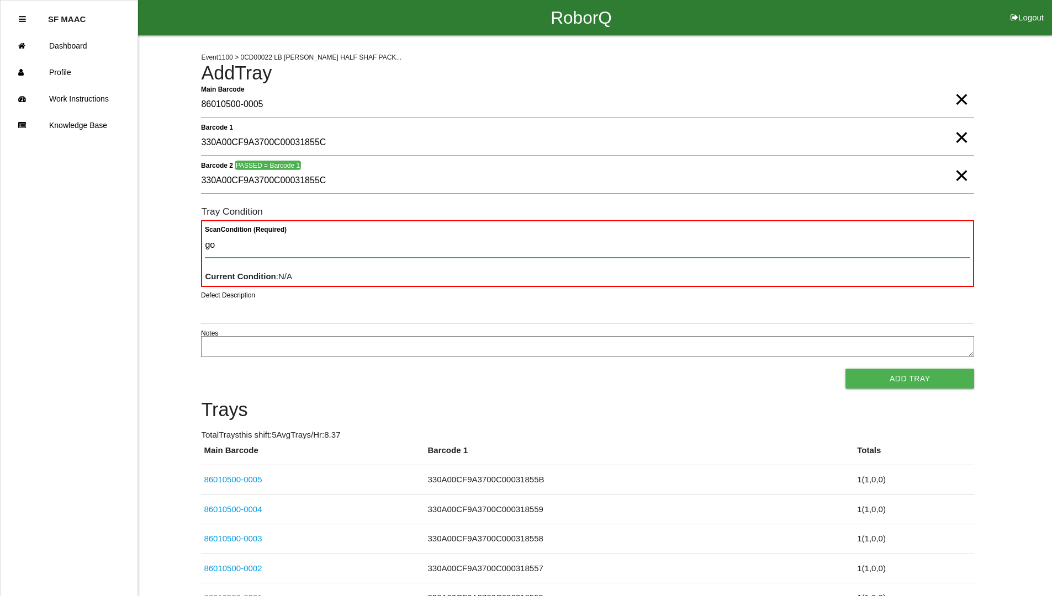
type Condition "goo"
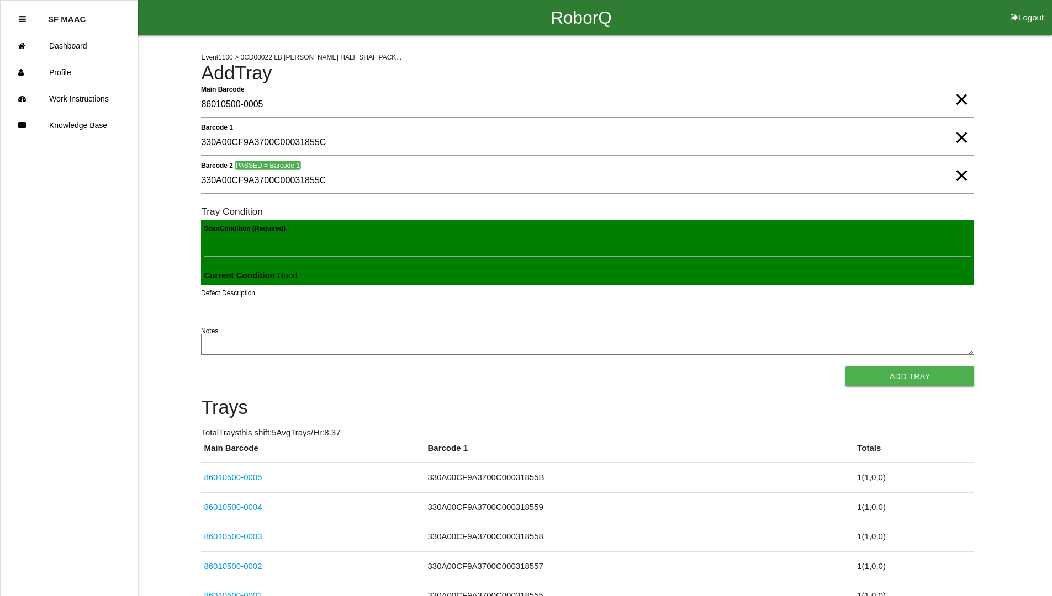
click at [845, 367] on button "Add Tray" at bounding box center [909, 377] width 129 height 20
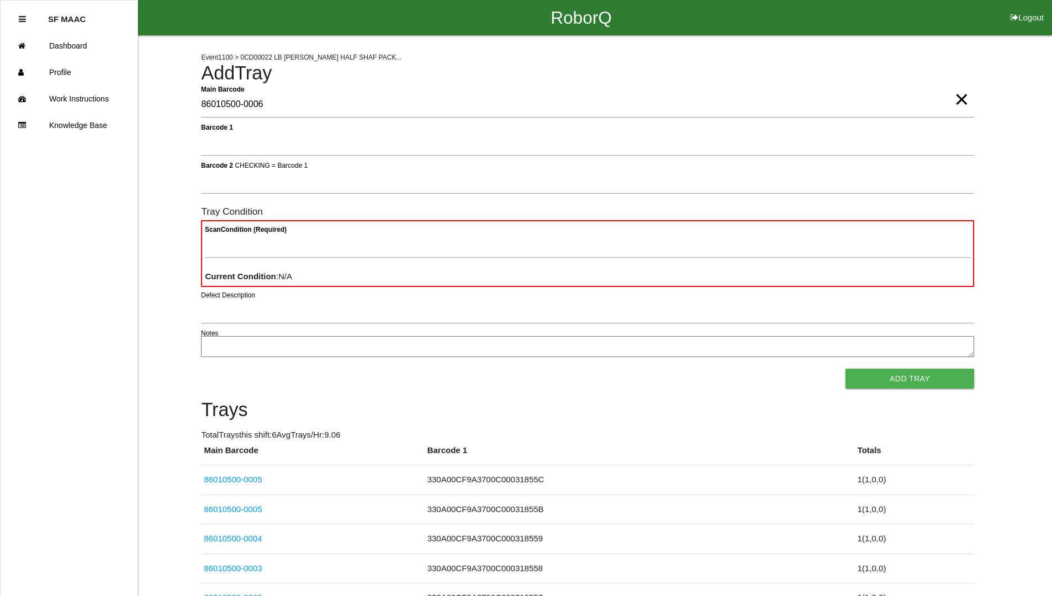
type Barcode "86010500-0006"
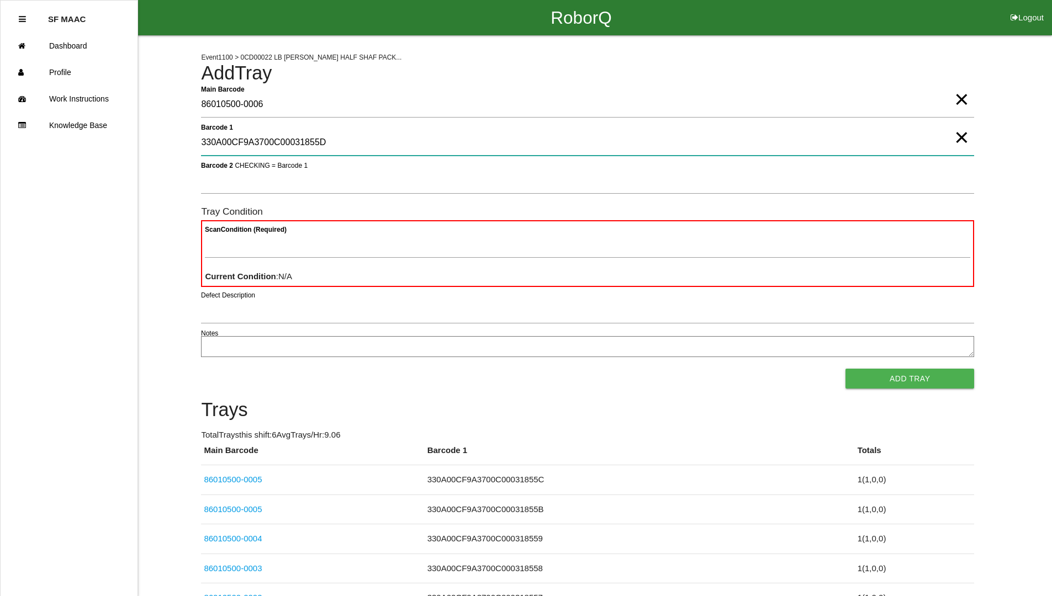
type 1 "330A00CF9A3700C00031855D"
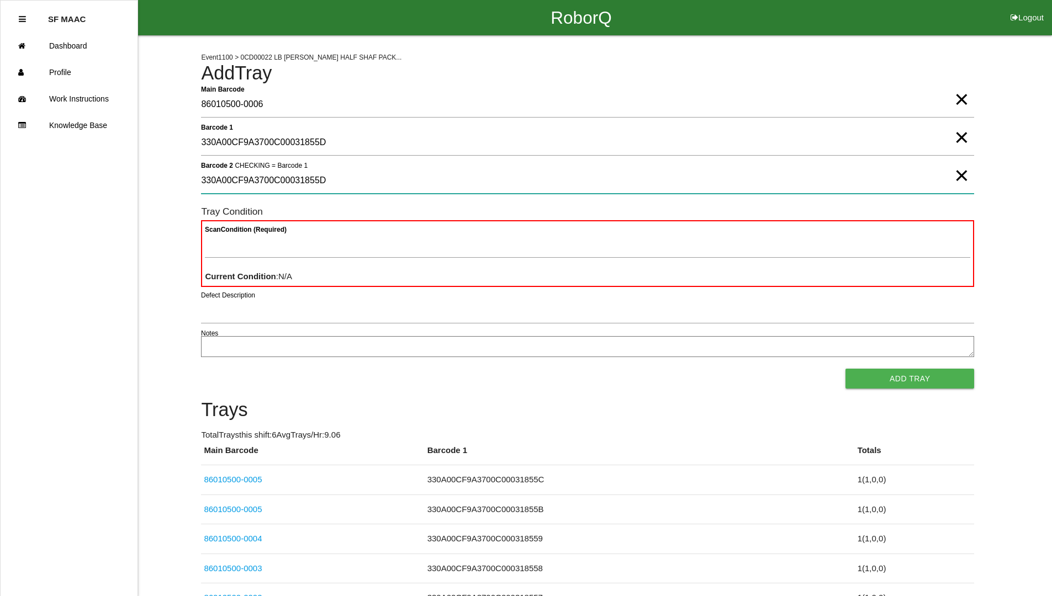
type 2 "330A00CF9A3700C00031855D"
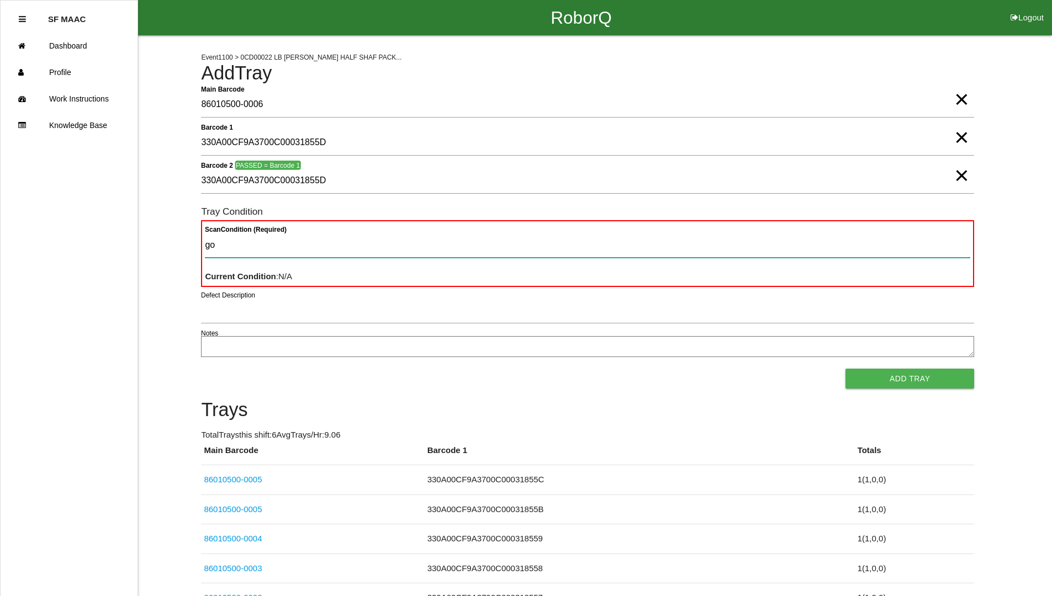
type Condition "goo"
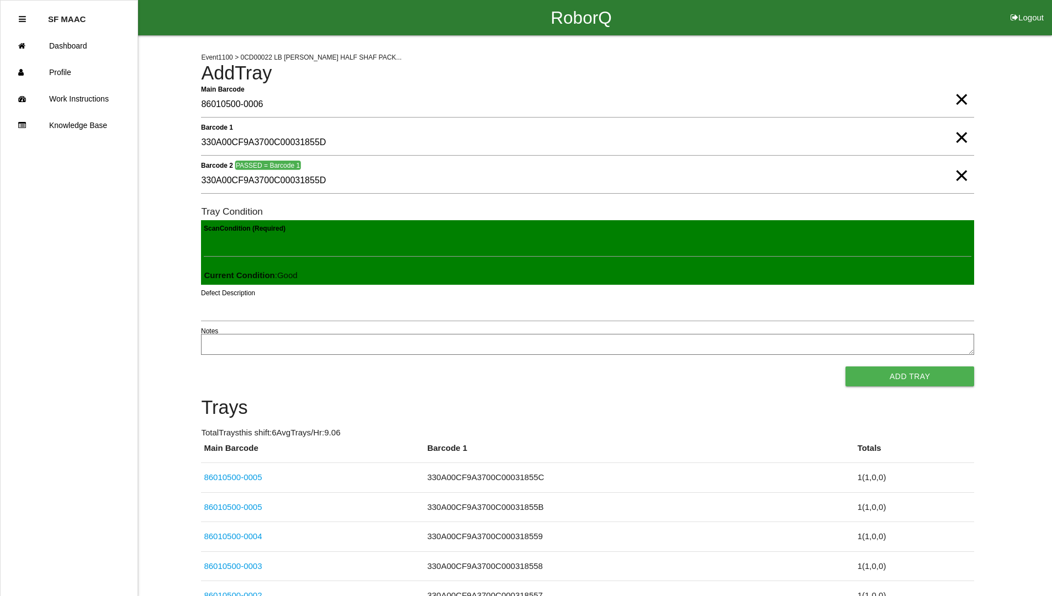
click at [845, 367] on button "Add Tray" at bounding box center [909, 377] width 129 height 20
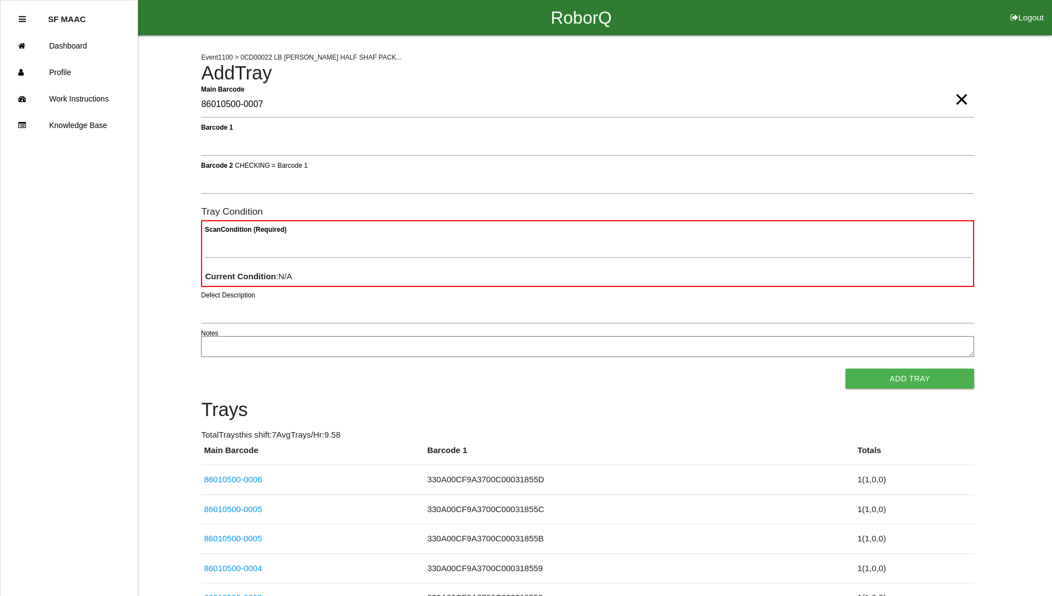
type Barcode "86010500-0007"
type 1 "BAD"
click at [437, 234] on Condition "Scan Condition (Required)" at bounding box center [587, 244] width 765 height 25
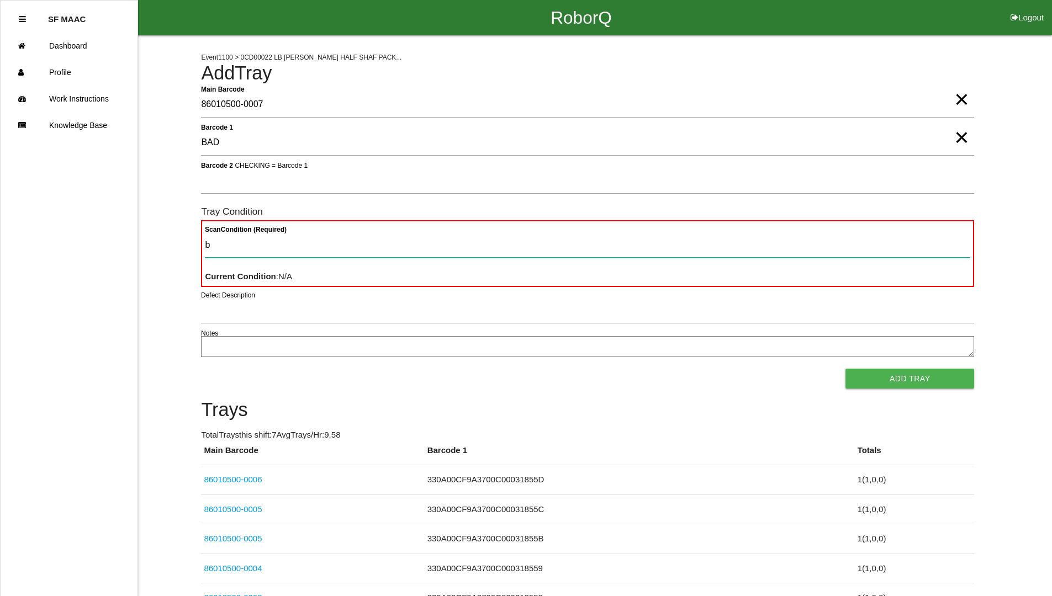
type Condition "ba"
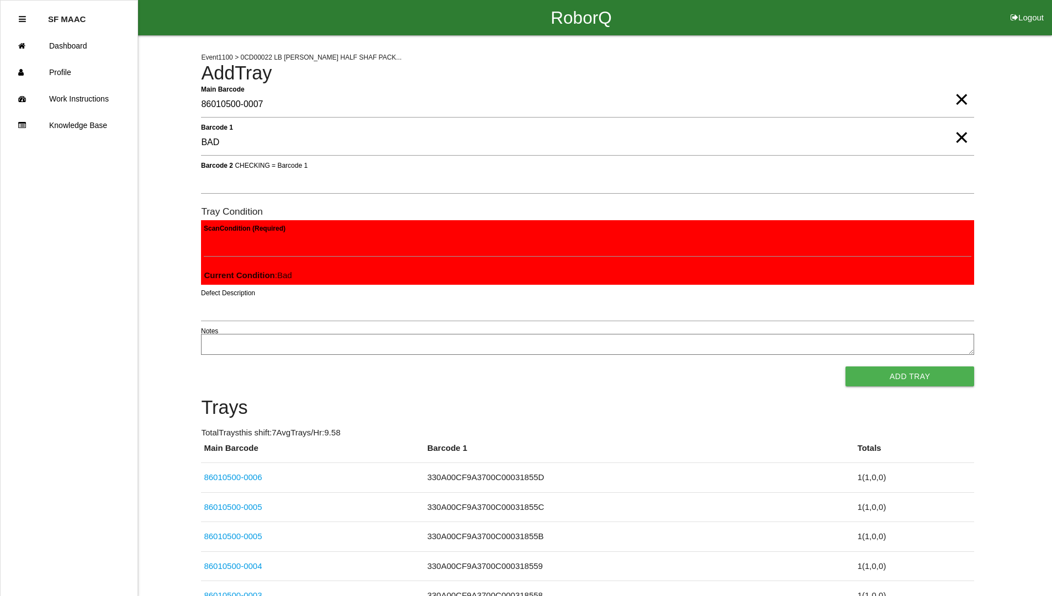
click at [845, 367] on button "Add Tray" at bounding box center [909, 377] width 129 height 20
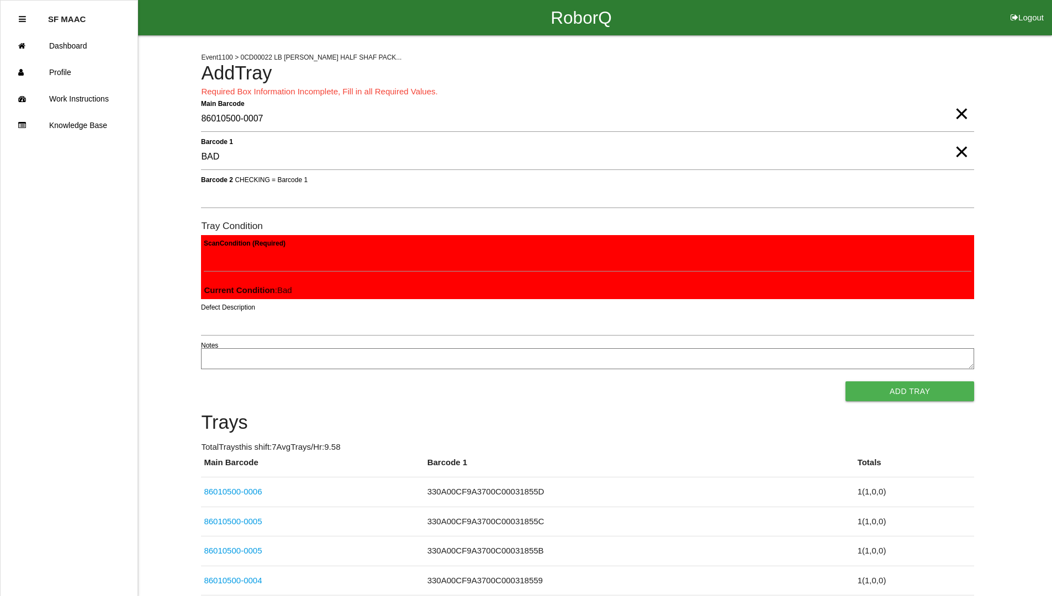
scroll to position [143, 0]
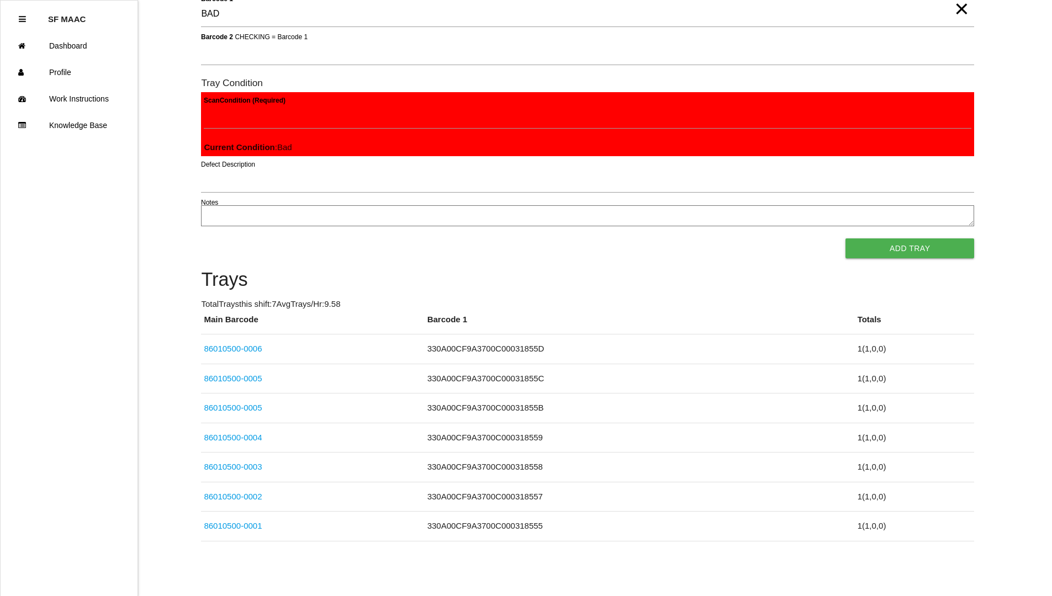
click at [1049, 133] on div "Event 1100 > 0CD00022 LB [PERSON_NAME] HALF SHAF PACK... Add Tray Required Box …" at bounding box center [526, 216] width 1052 height 649
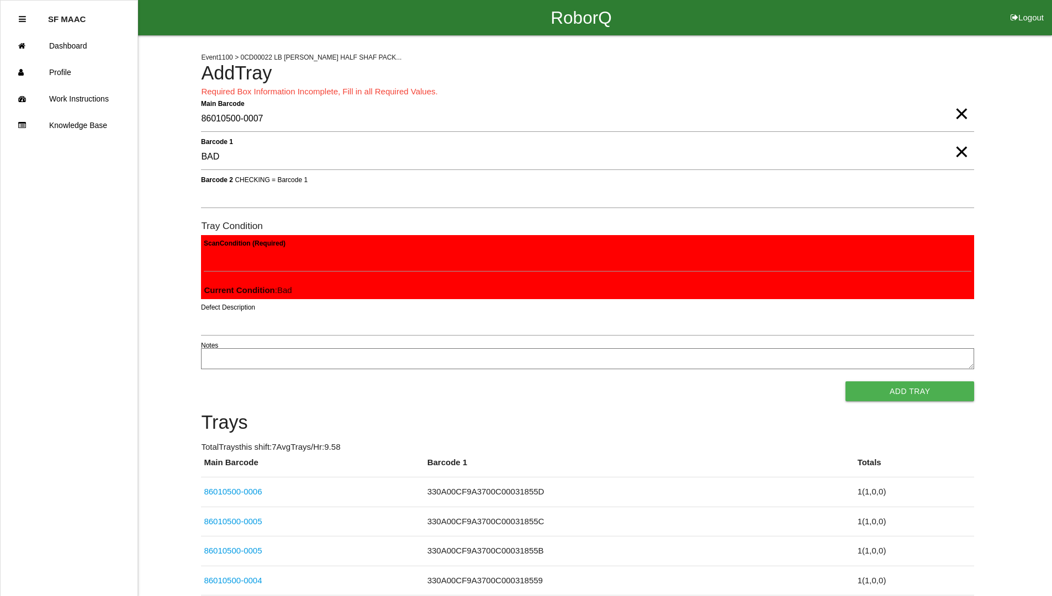
click at [958, 151] on span "×" at bounding box center [961, 141] width 14 height 22
click at [944, 393] on button "Add Tray" at bounding box center [909, 391] width 129 height 20
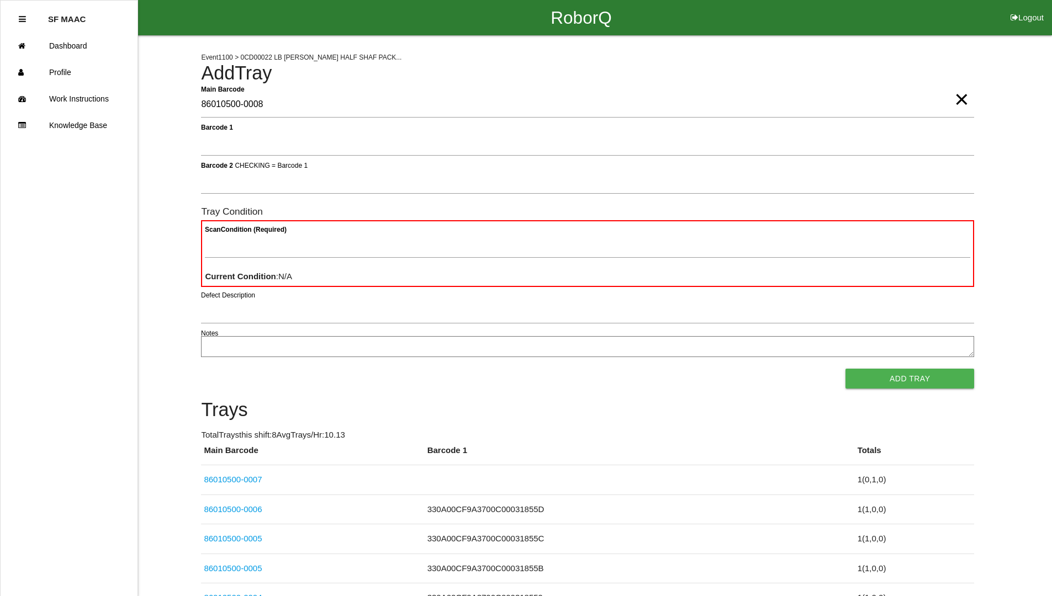
type Barcode "86010500-0008"
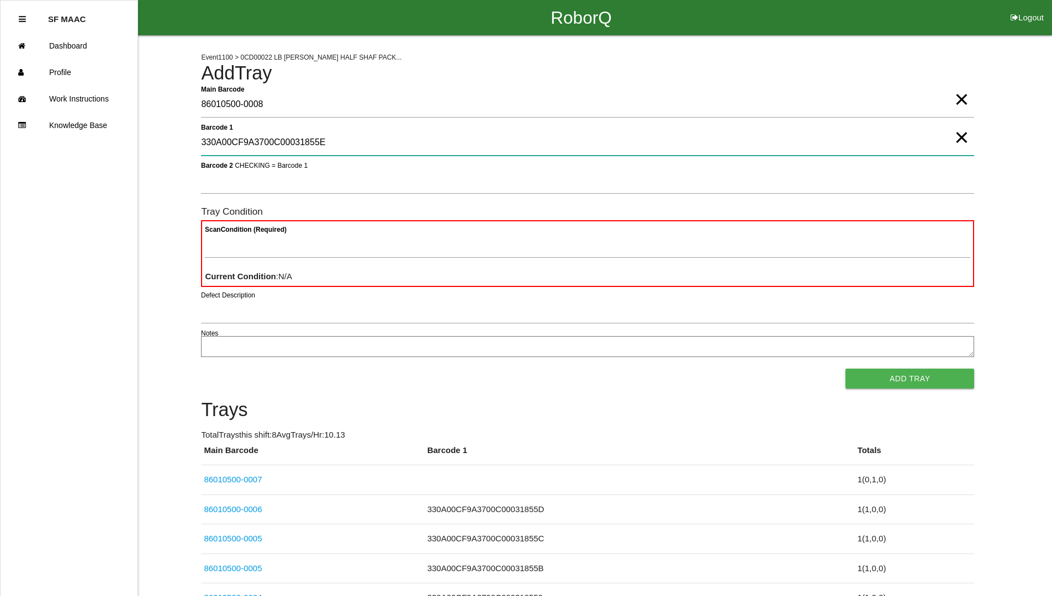
type 1 "330A00CF9A3700C00031855E"
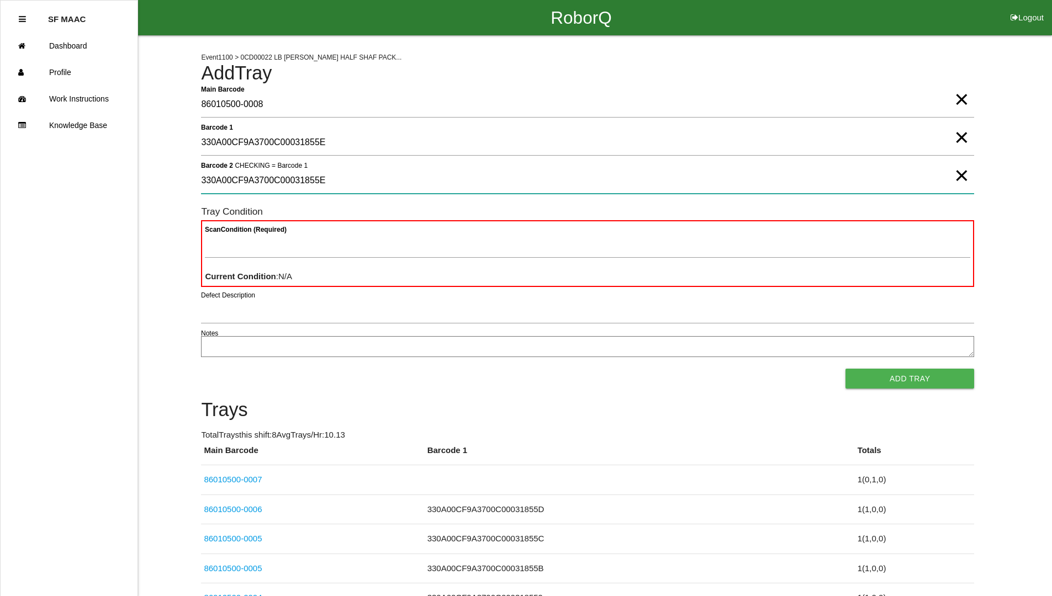
type 2 "330A00CF9A3700C00031855E"
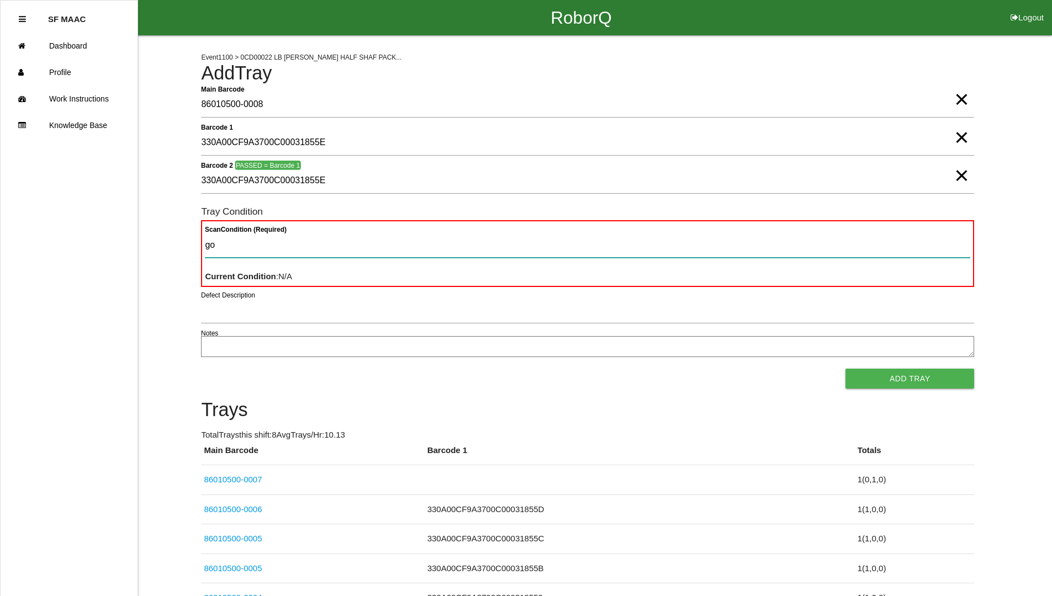
type Condition "goo"
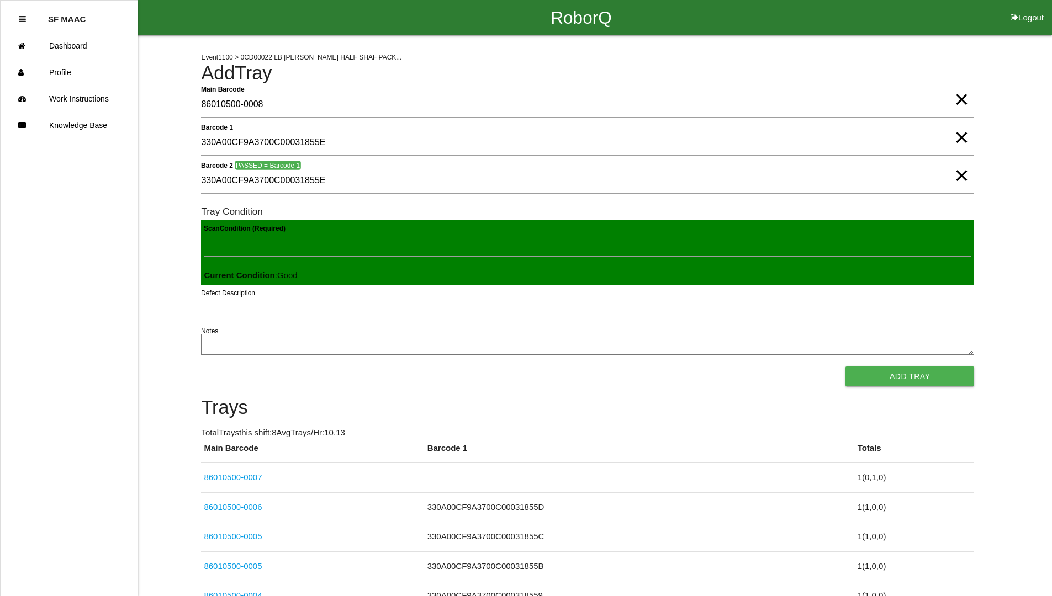
click at [845, 367] on button "Add Tray" at bounding box center [909, 377] width 129 height 20
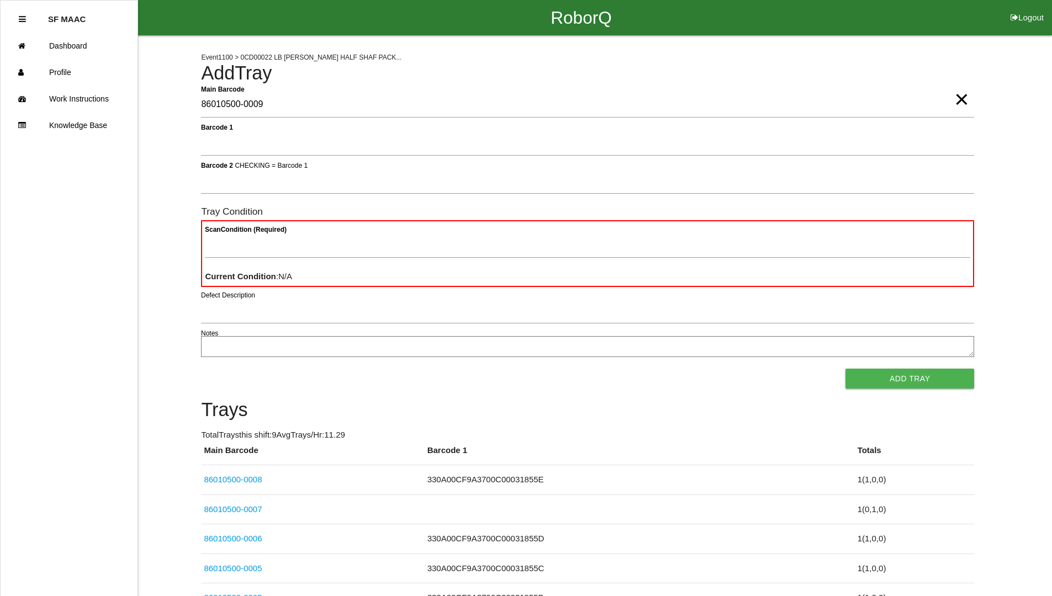
type Barcode "86010500-0009"
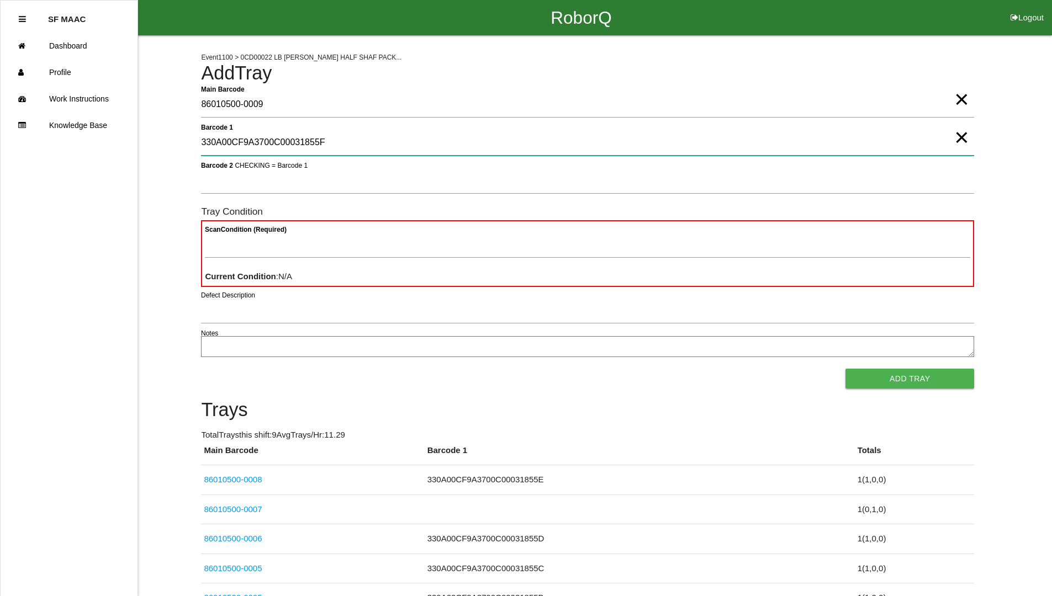
type 1 "330A00CF9A3700C00031855F"
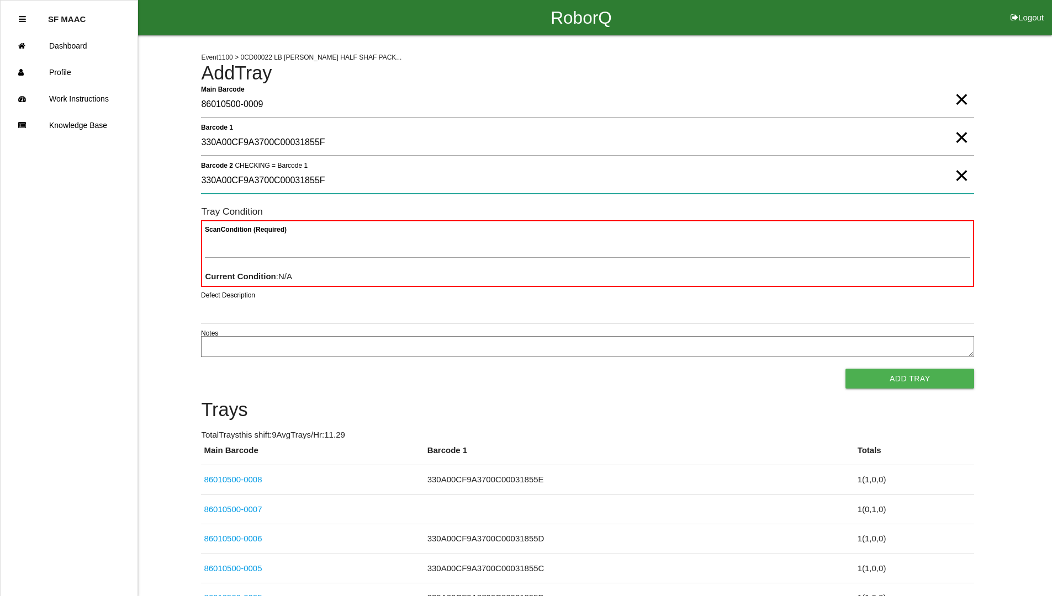
type 2 "330A00CF9A3700C00031855F"
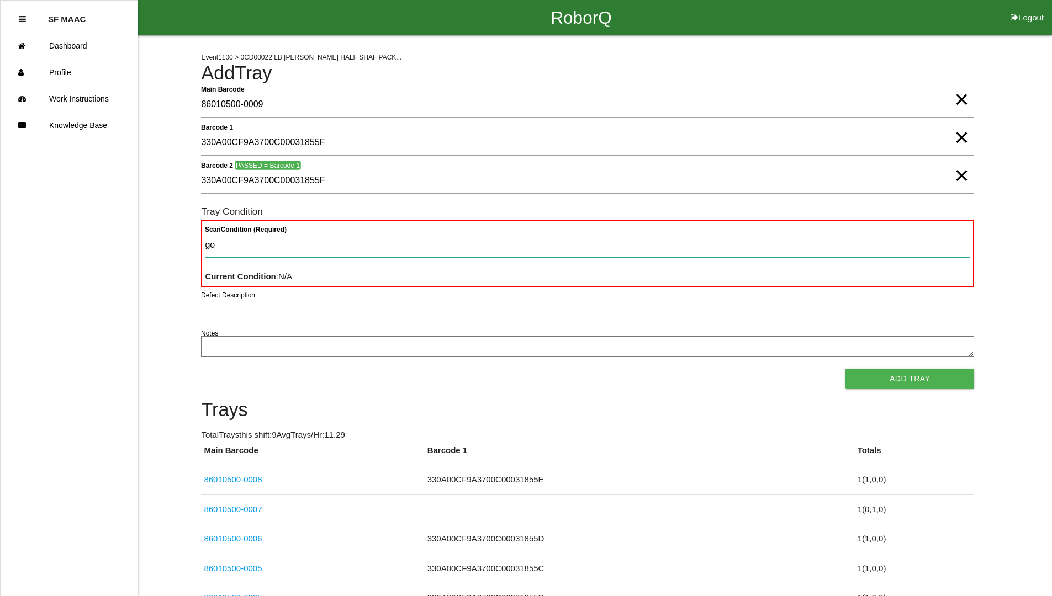
type Condition "goo"
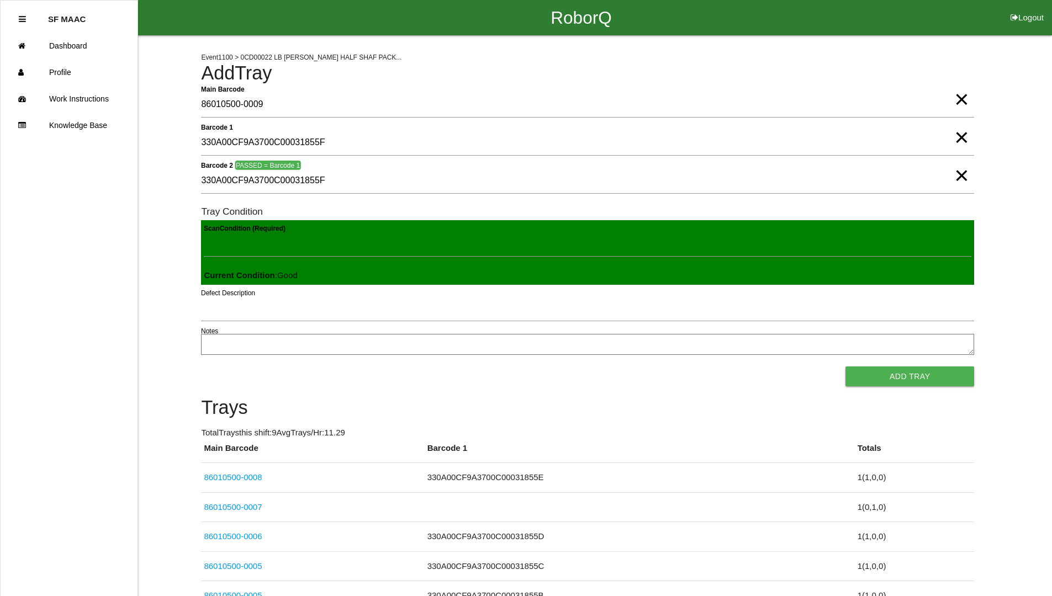
click at [845, 367] on button "Add Tray" at bounding box center [909, 377] width 129 height 20
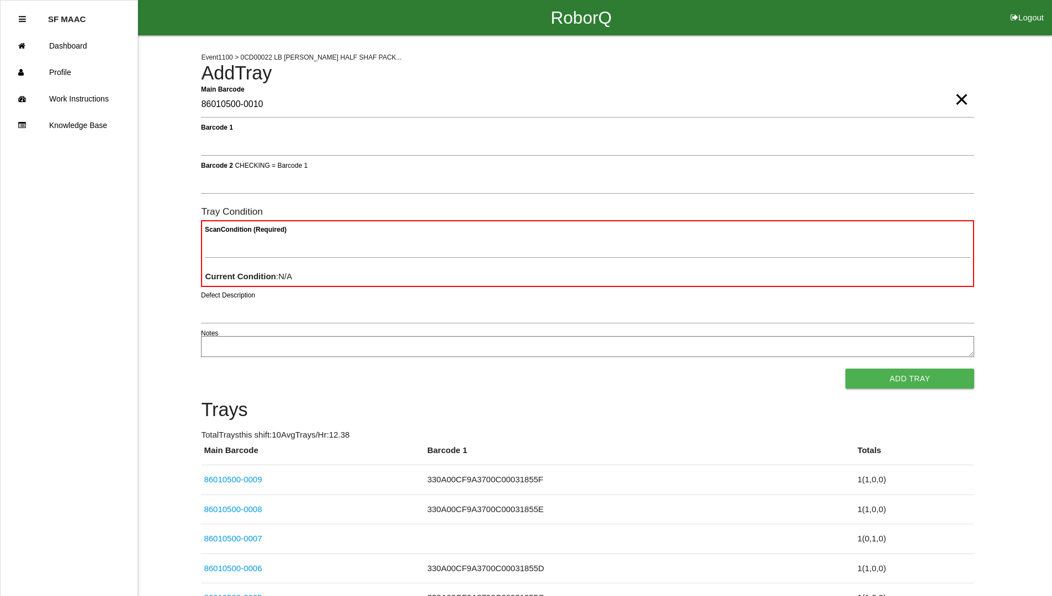
type Barcode "86010500-0010"
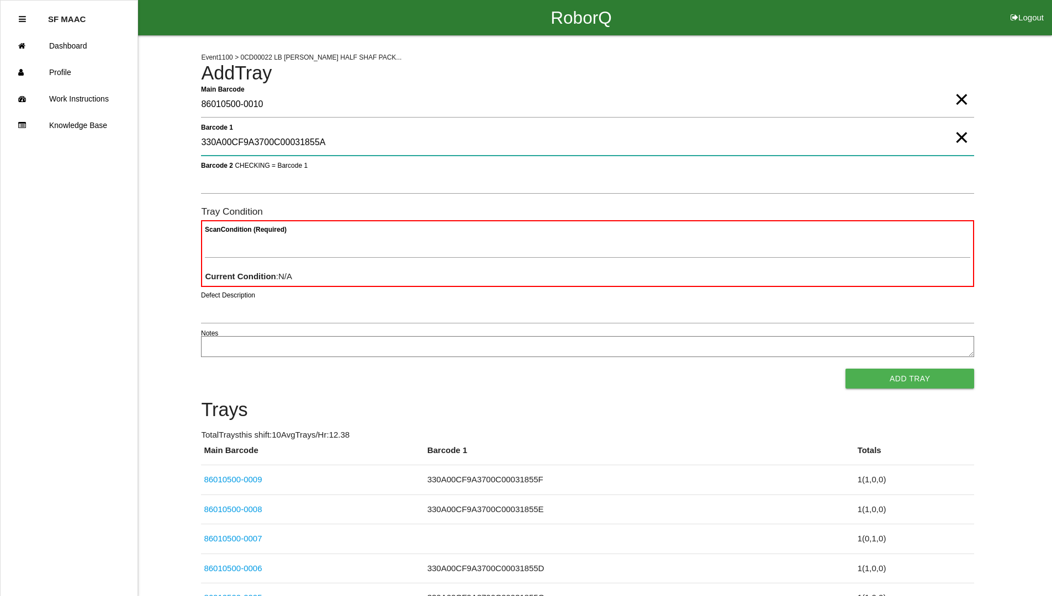
type 1 "330A00CF9A3700C00031855A"
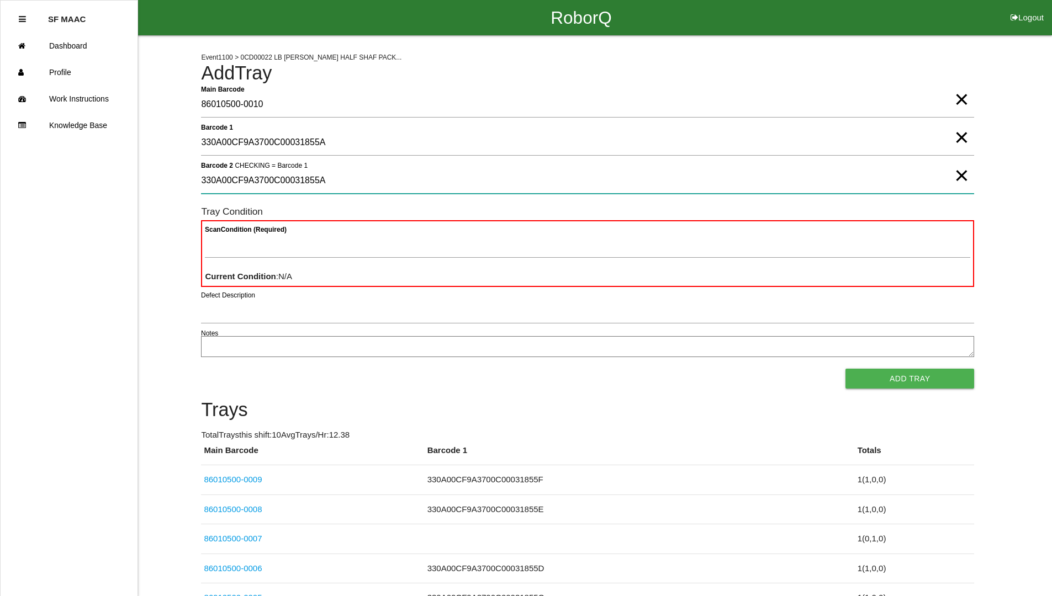
type 2 "330A00CF9A3700C00031855A"
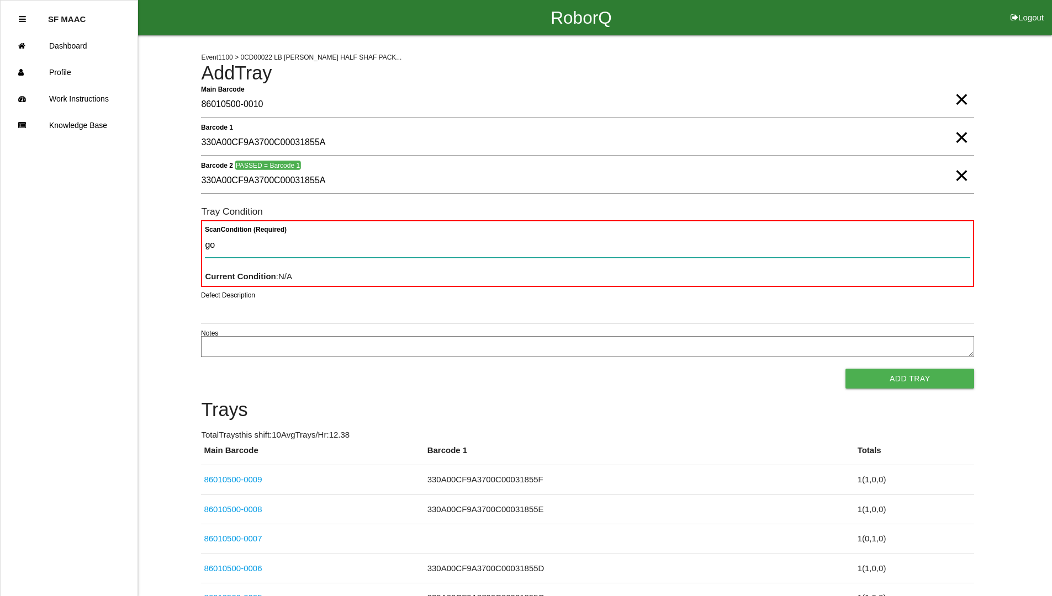
type Condition "goo"
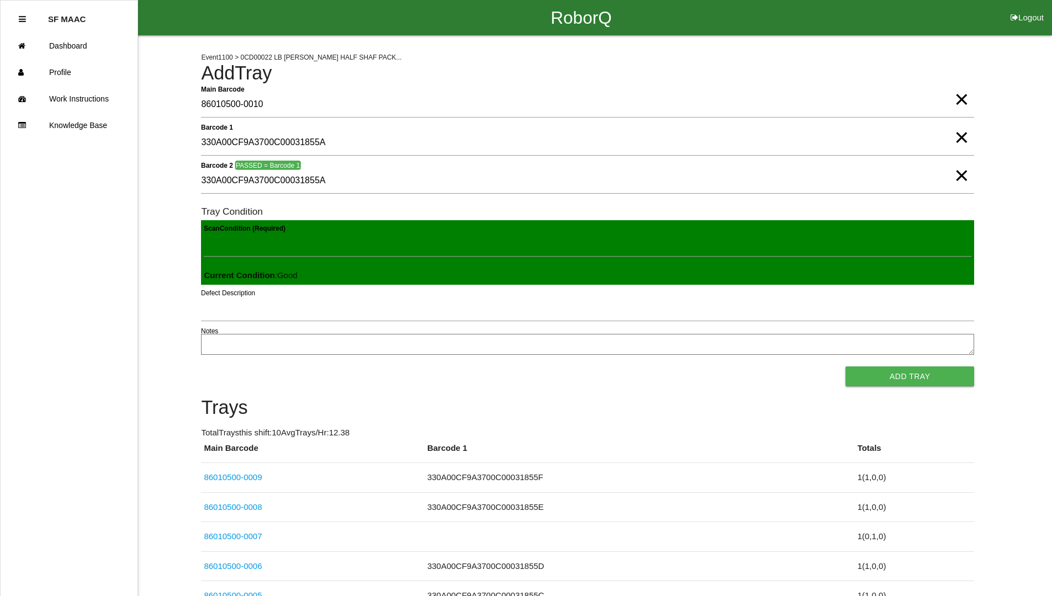
click at [845, 367] on button "Add Tray" at bounding box center [909, 377] width 129 height 20
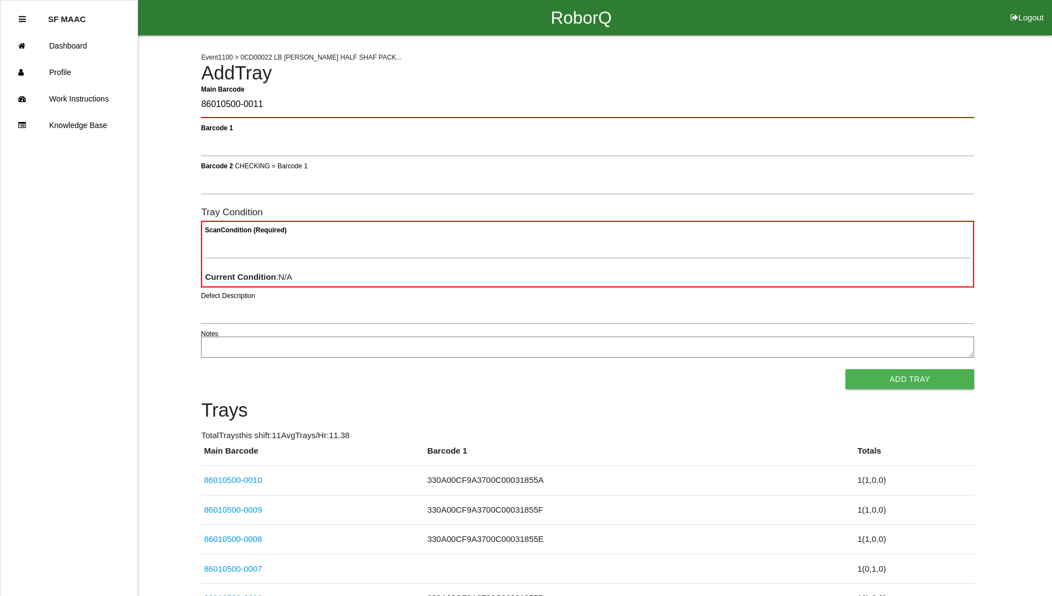
type Barcode "86010500-0011"
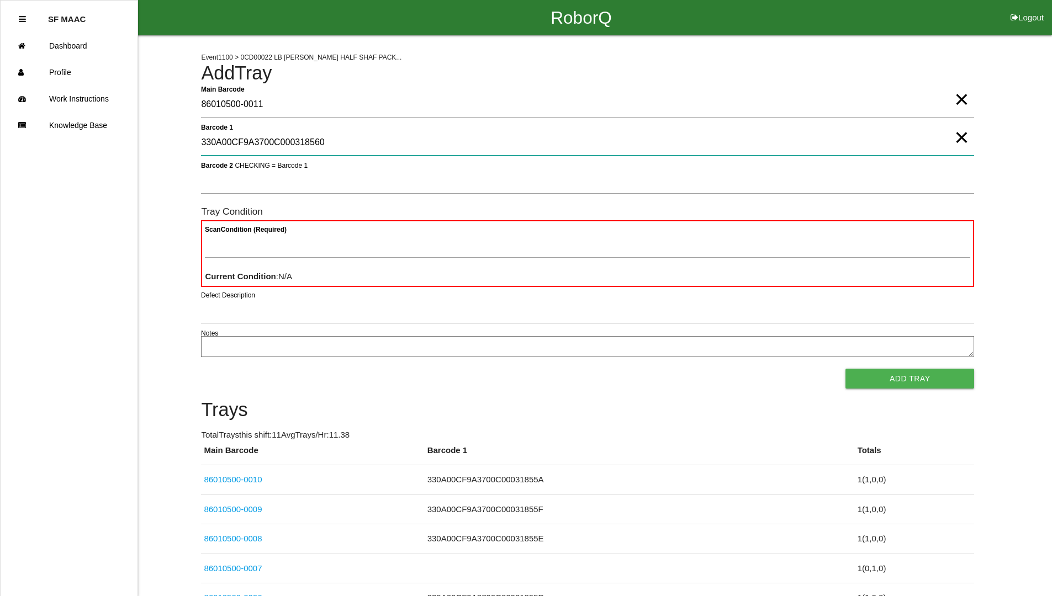
type 1 "330A00CF9A3700C000318560"
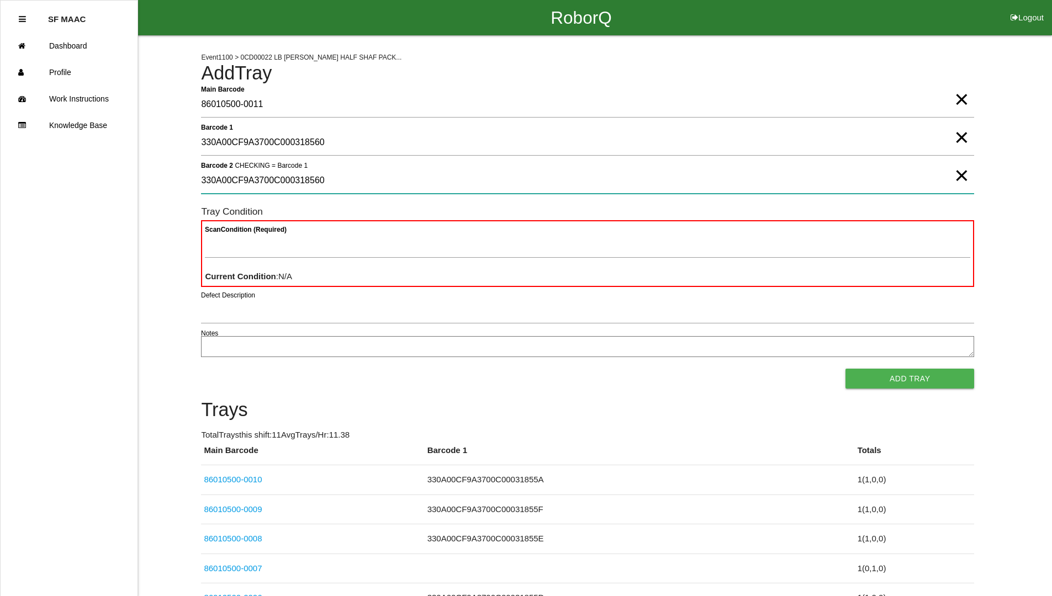
type 2 "330A00CF9A3700C000318560"
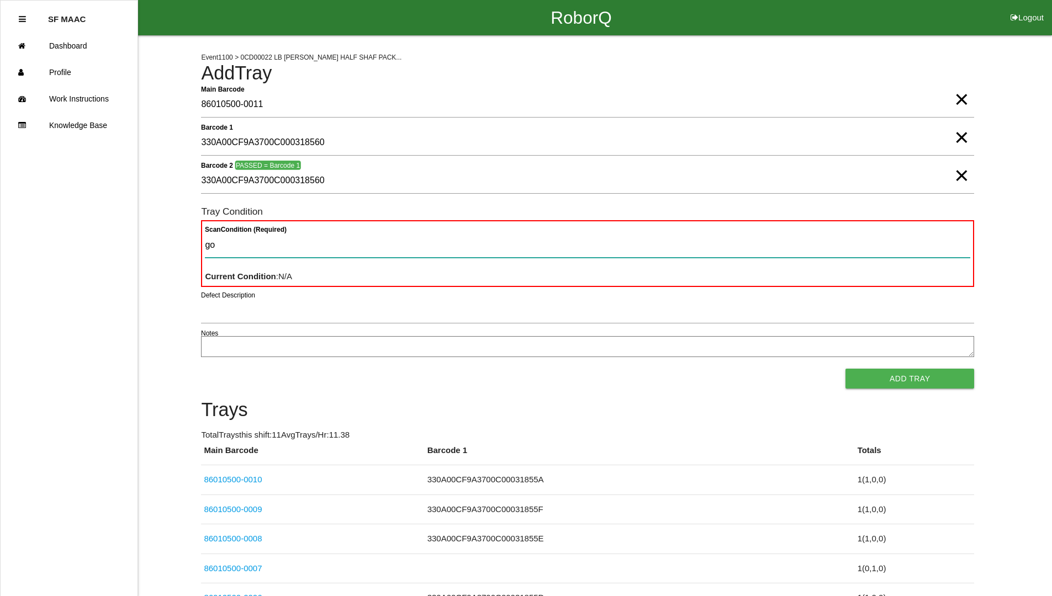
type Condition "goo"
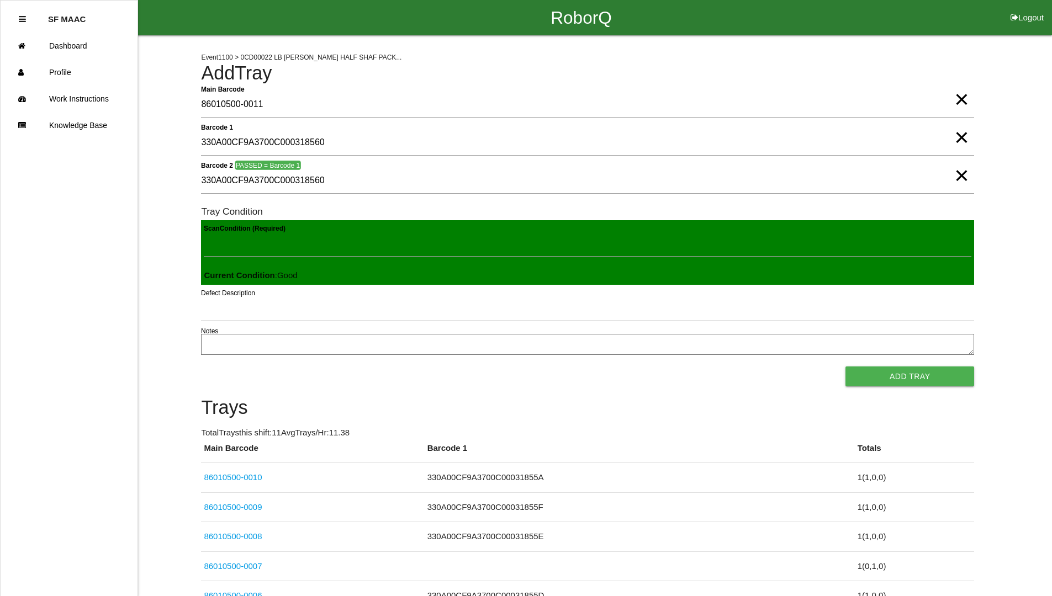
click at [845, 367] on button "Add Tray" at bounding box center [909, 377] width 129 height 20
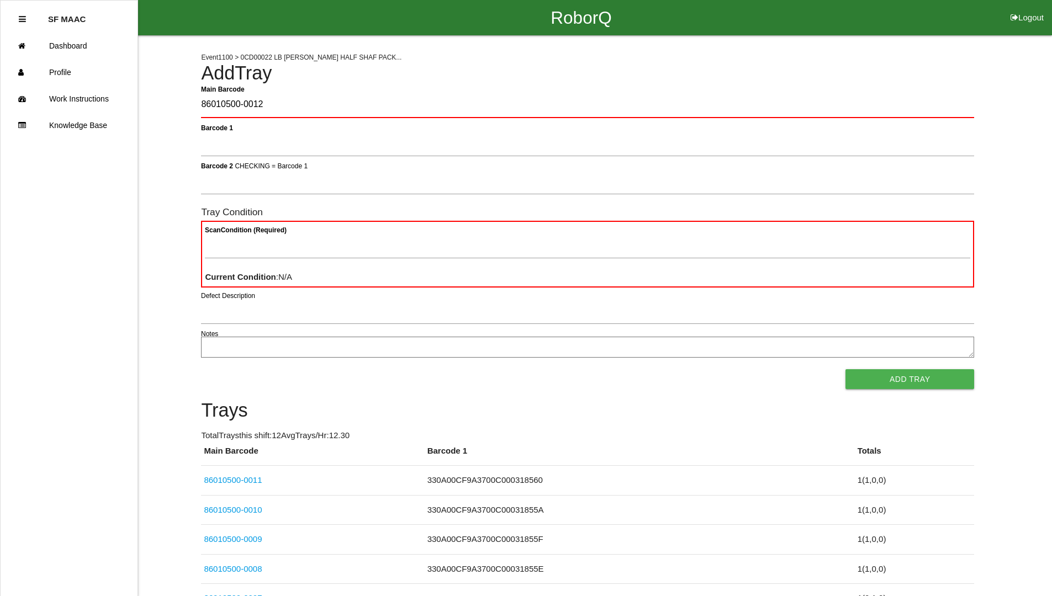
type Barcode "86010500-0012"
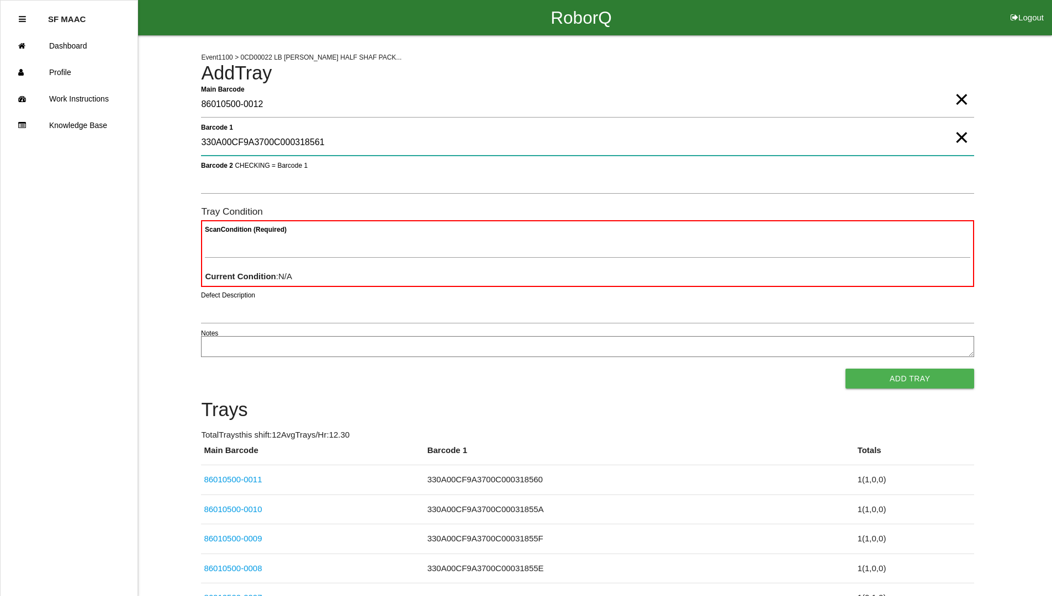
type 1 "330A00CF9A3700C000318561"
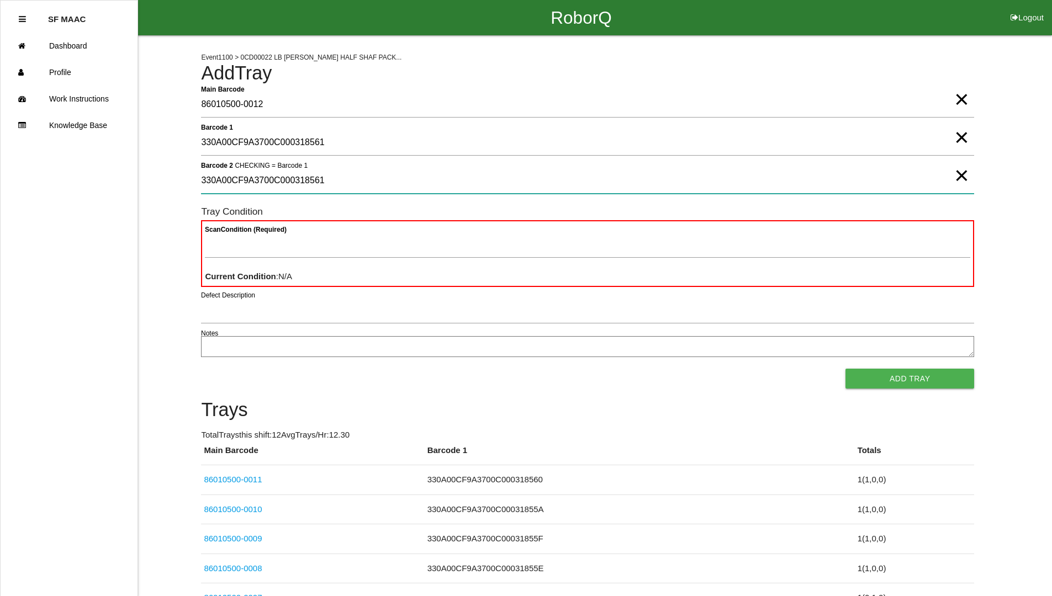
type 2 "330A00CF9A3700C000318561"
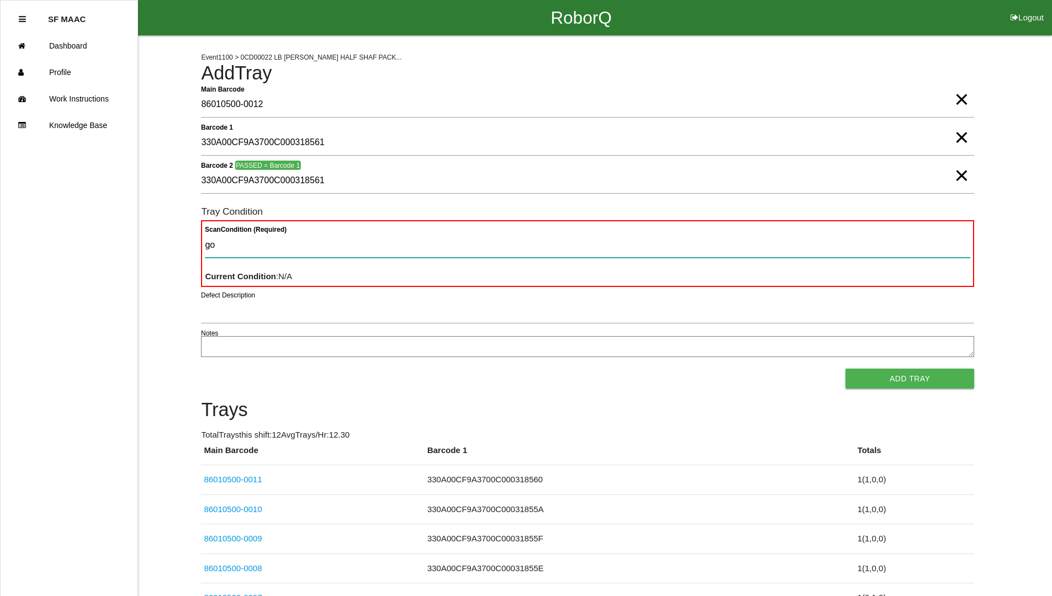
type Condition "goo"
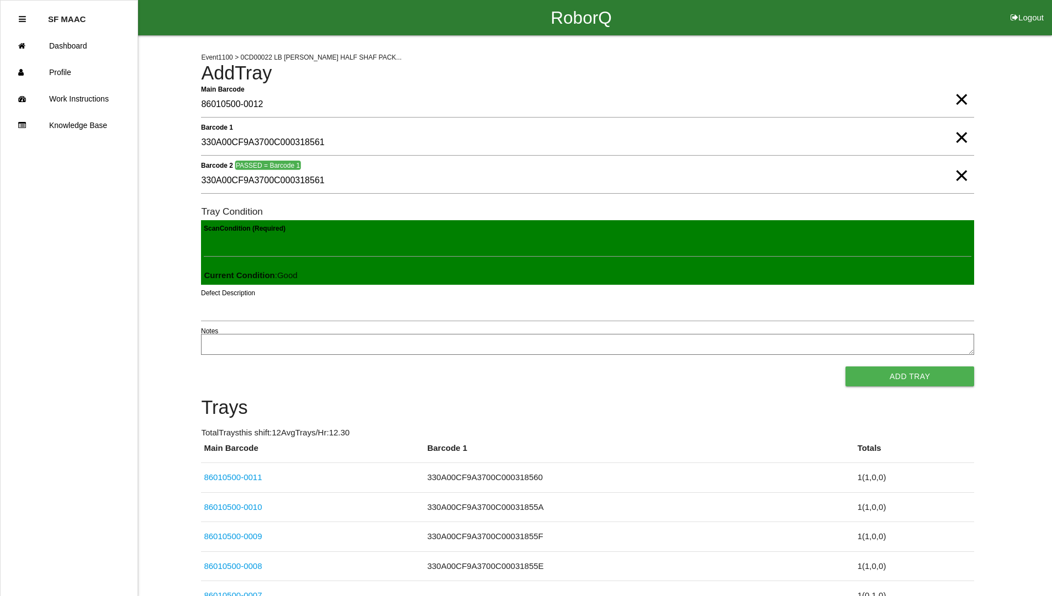
click at [845, 367] on button "Add Tray" at bounding box center [909, 377] width 129 height 20
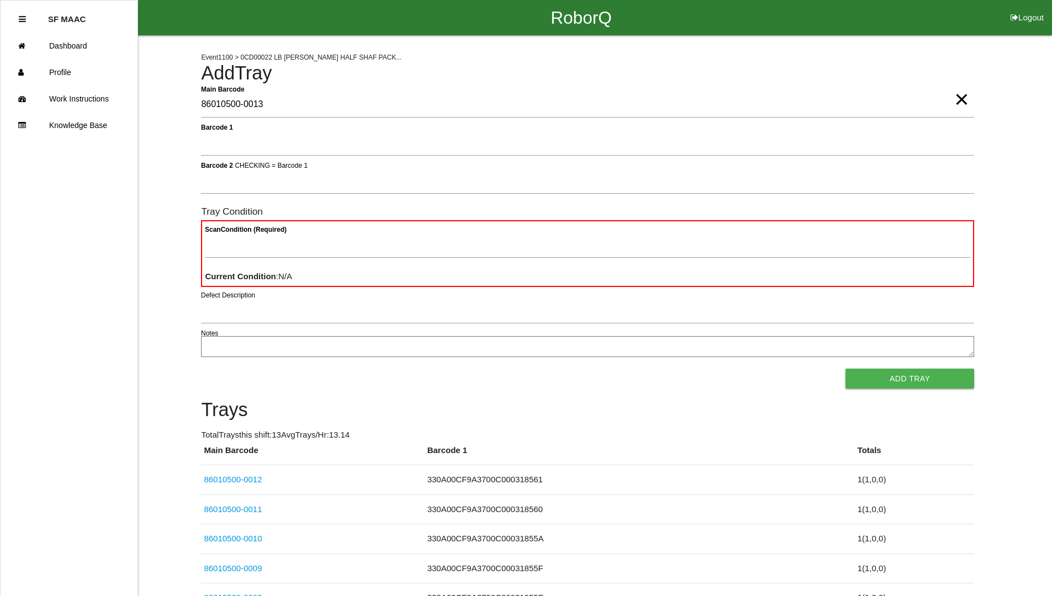
type Barcode "86010500-0013"
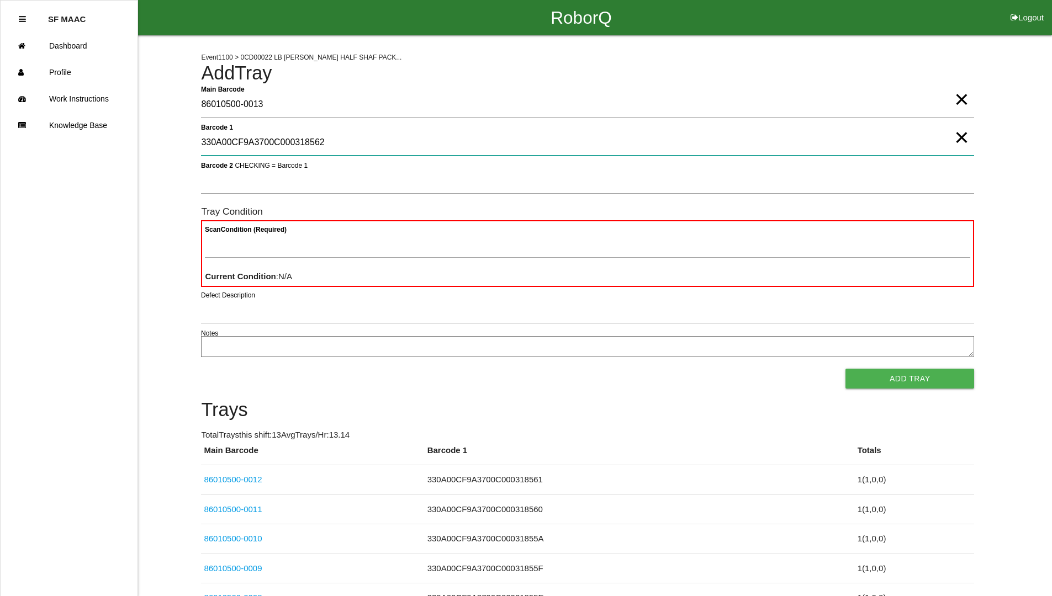
type 1 "330A00CF9A3700C000318562"
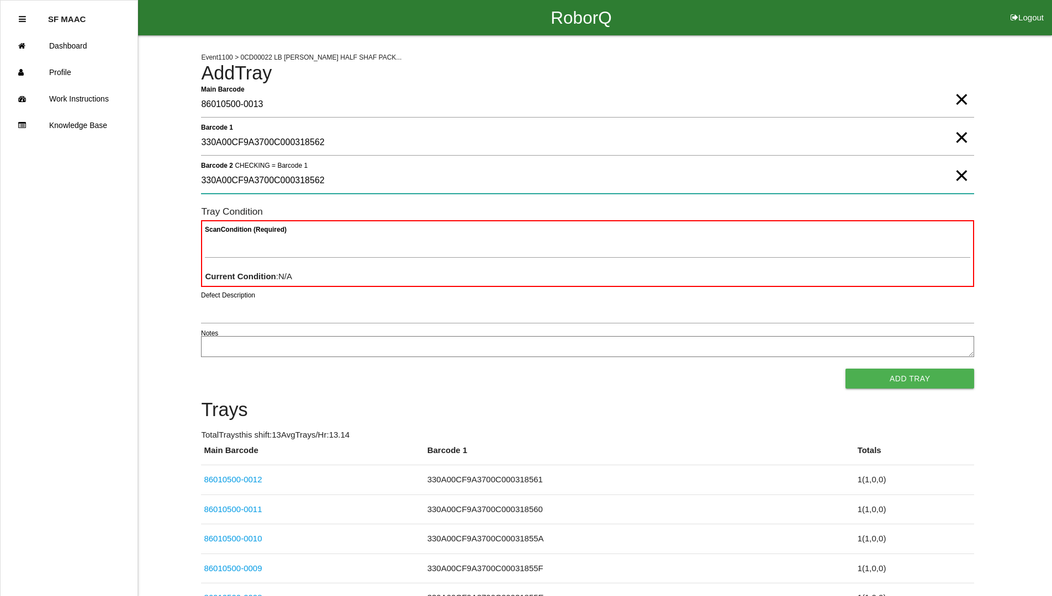
type 2 "330A00CF9A3700C000318562"
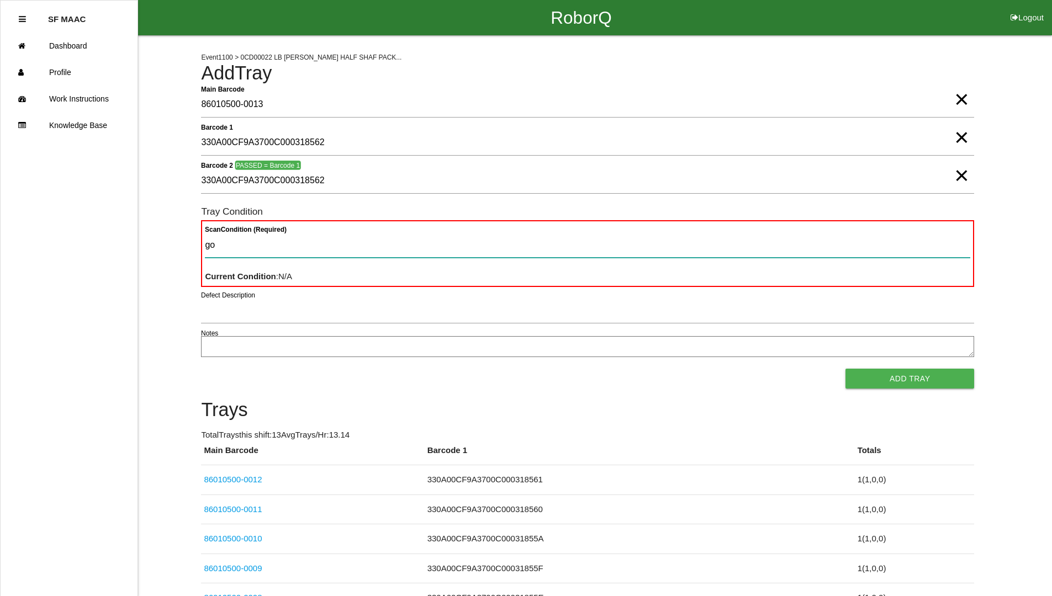
type Condition "goo"
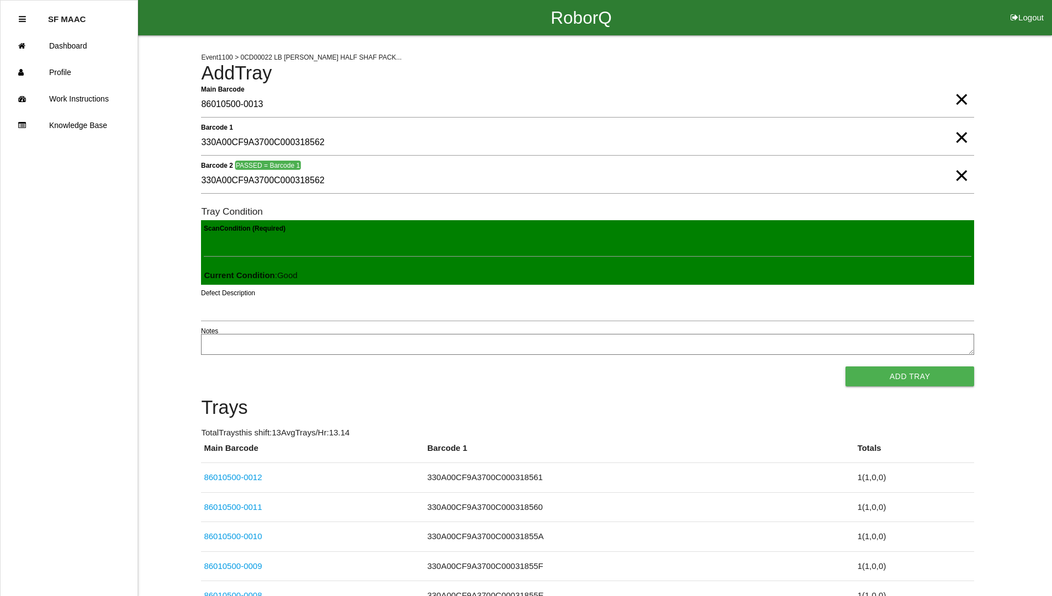
click at [845, 367] on button "Add Tray" at bounding box center [909, 377] width 129 height 20
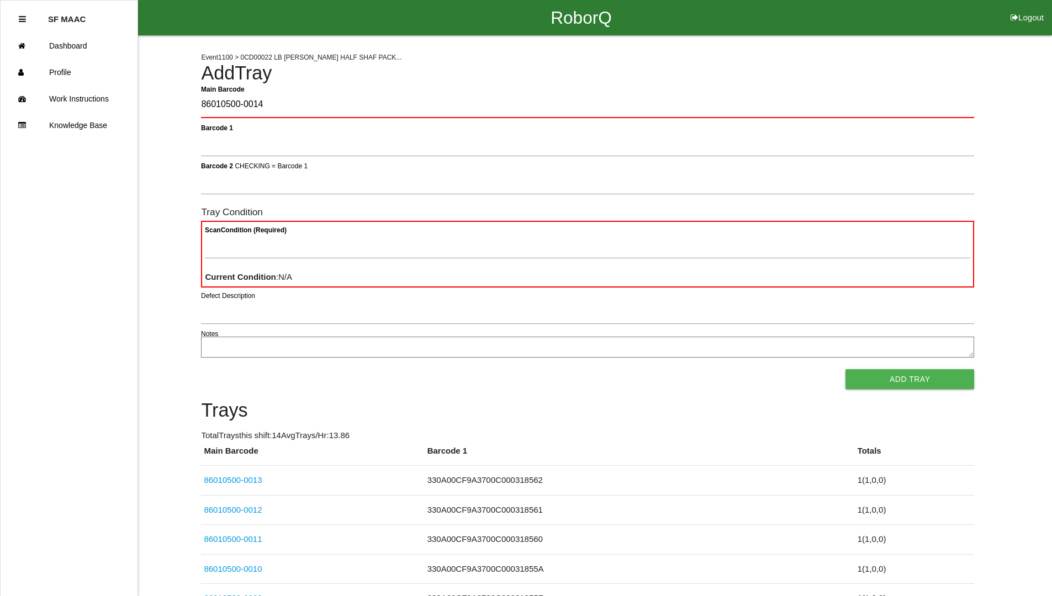
type Barcode "86010500-0014"
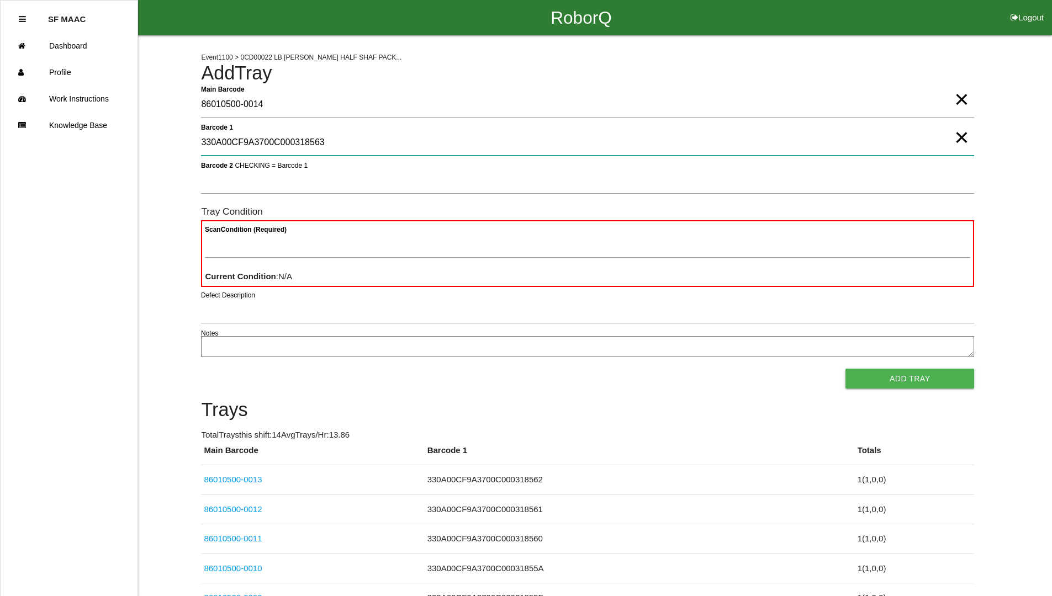
type 1 "330A00CF9A3700C000318563"
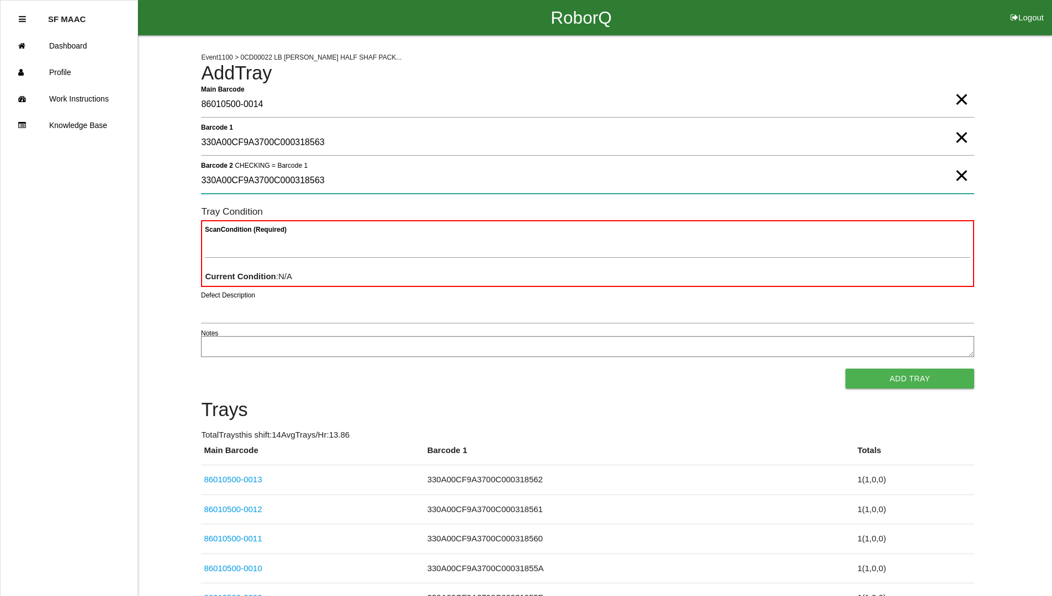
type 2 "330A00CF9A3700C000318563"
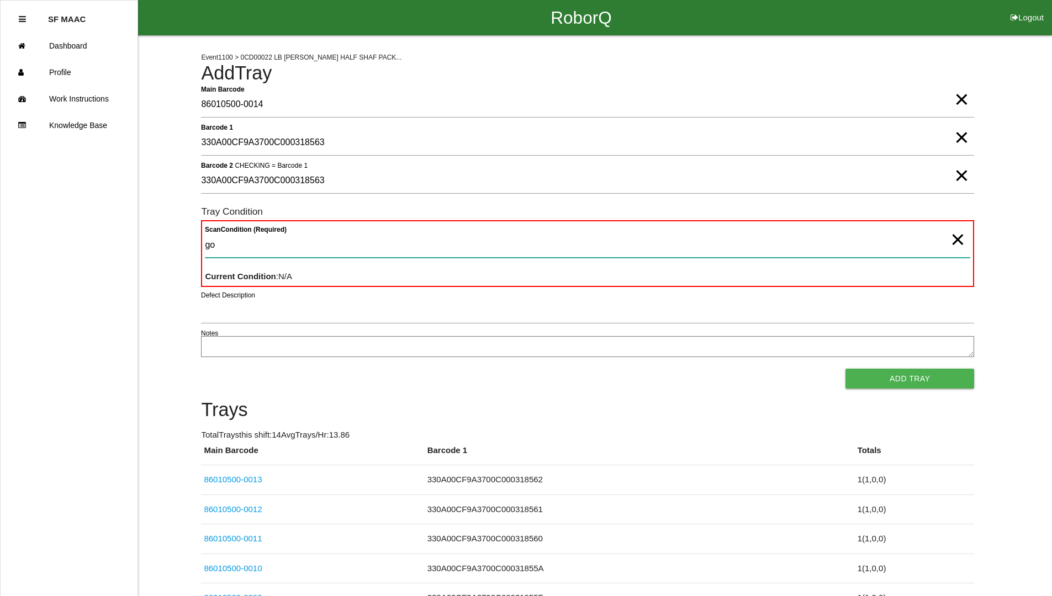
type Condition "goo"
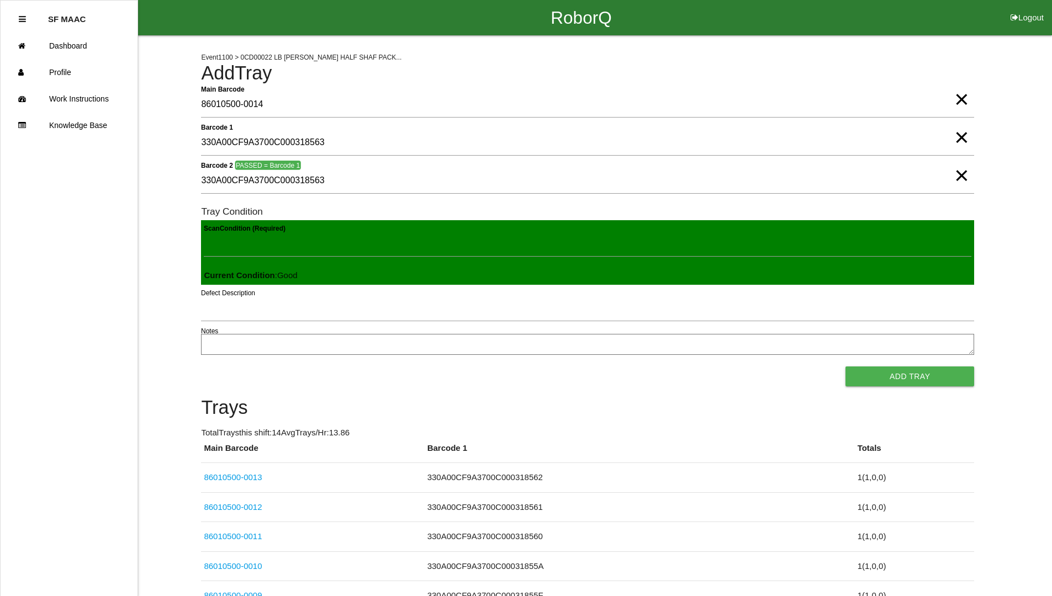
click at [845, 367] on button "Add Tray" at bounding box center [909, 377] width 129 height 20
